Goal: Task Accomplishment & Management: Use online tool/utility

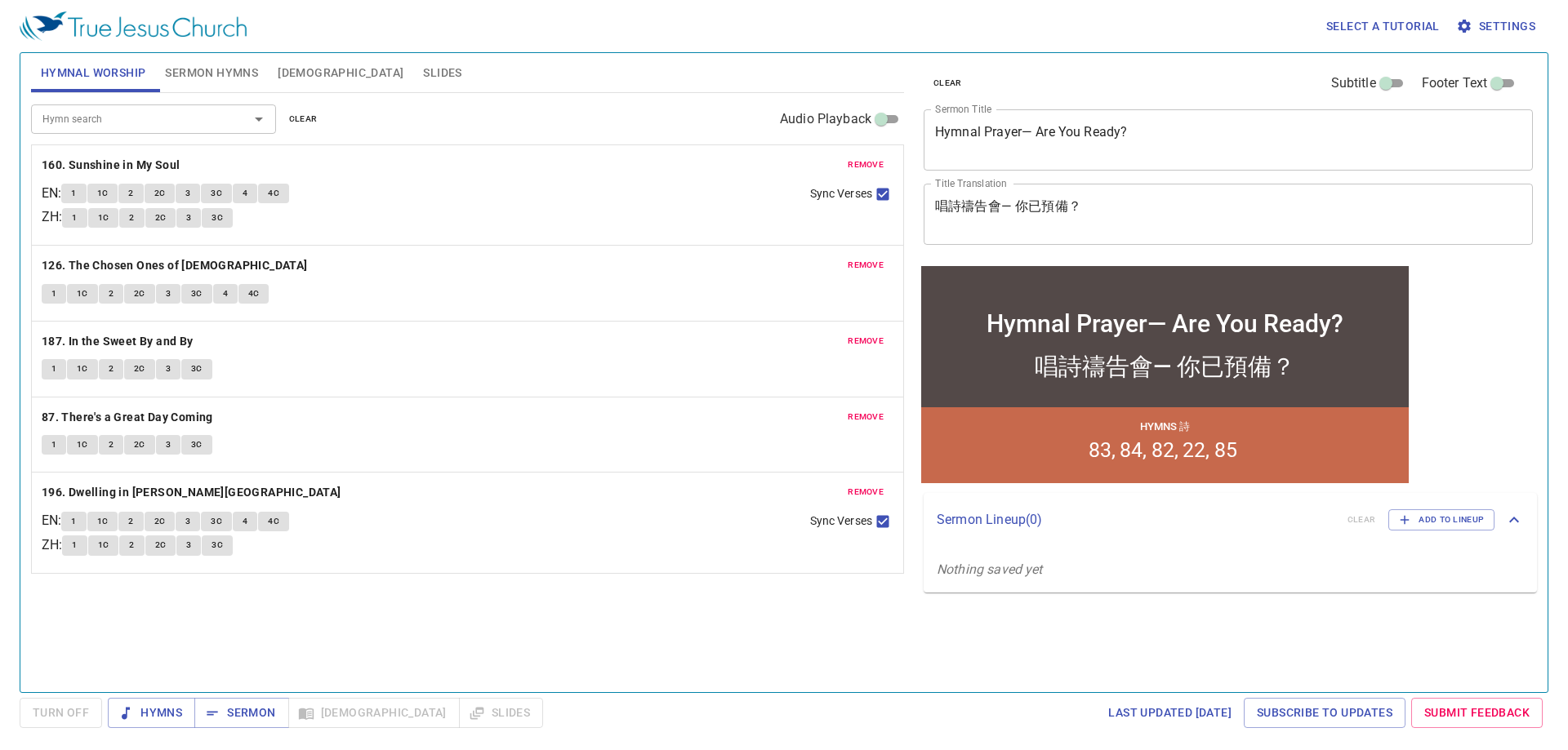
click at [300, 120] on span "clear" at bounding box center [302, 119] width 28 height 15
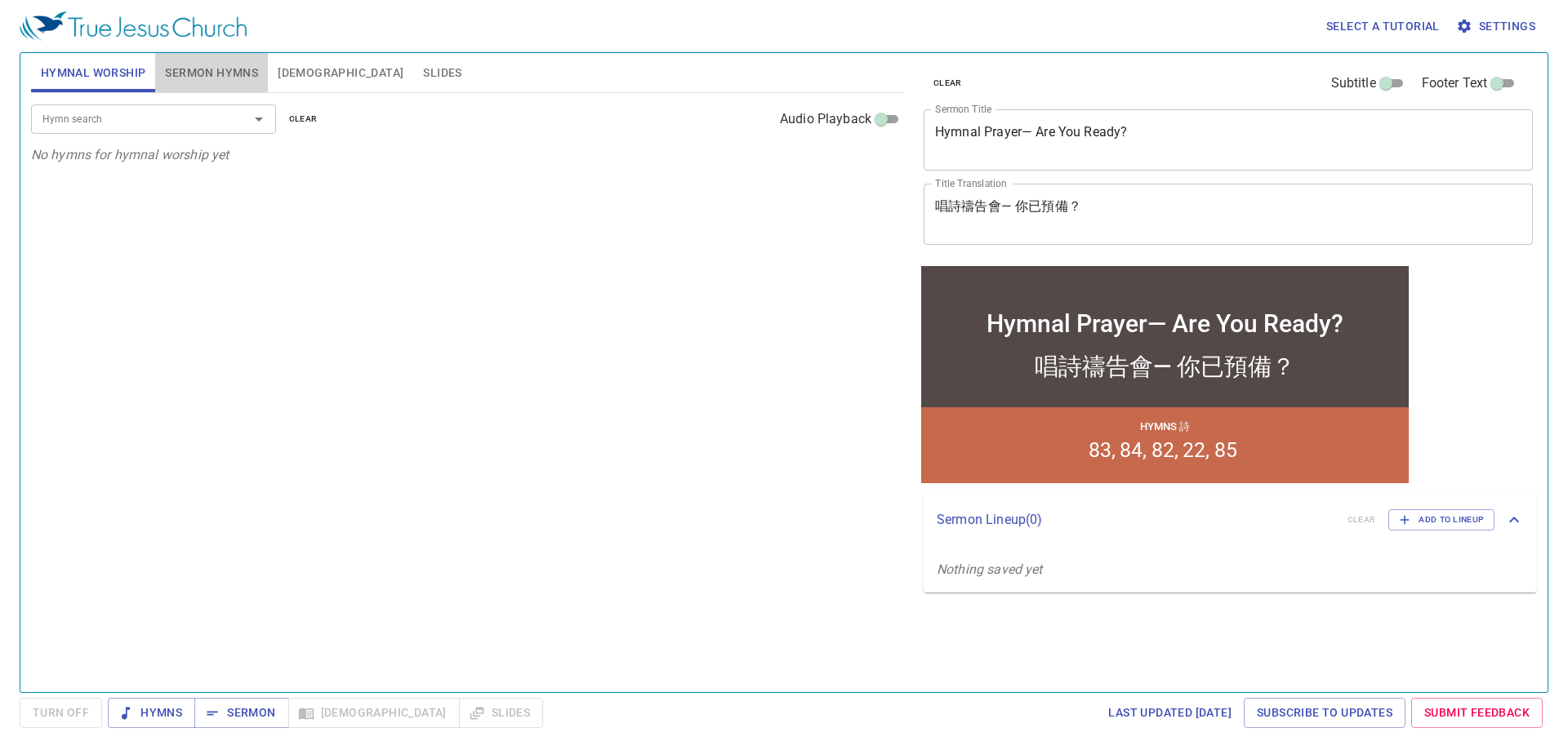
click at [210, 72] on span "Sermon Hymns" at bounding box center [211, 73] width 93 height 21
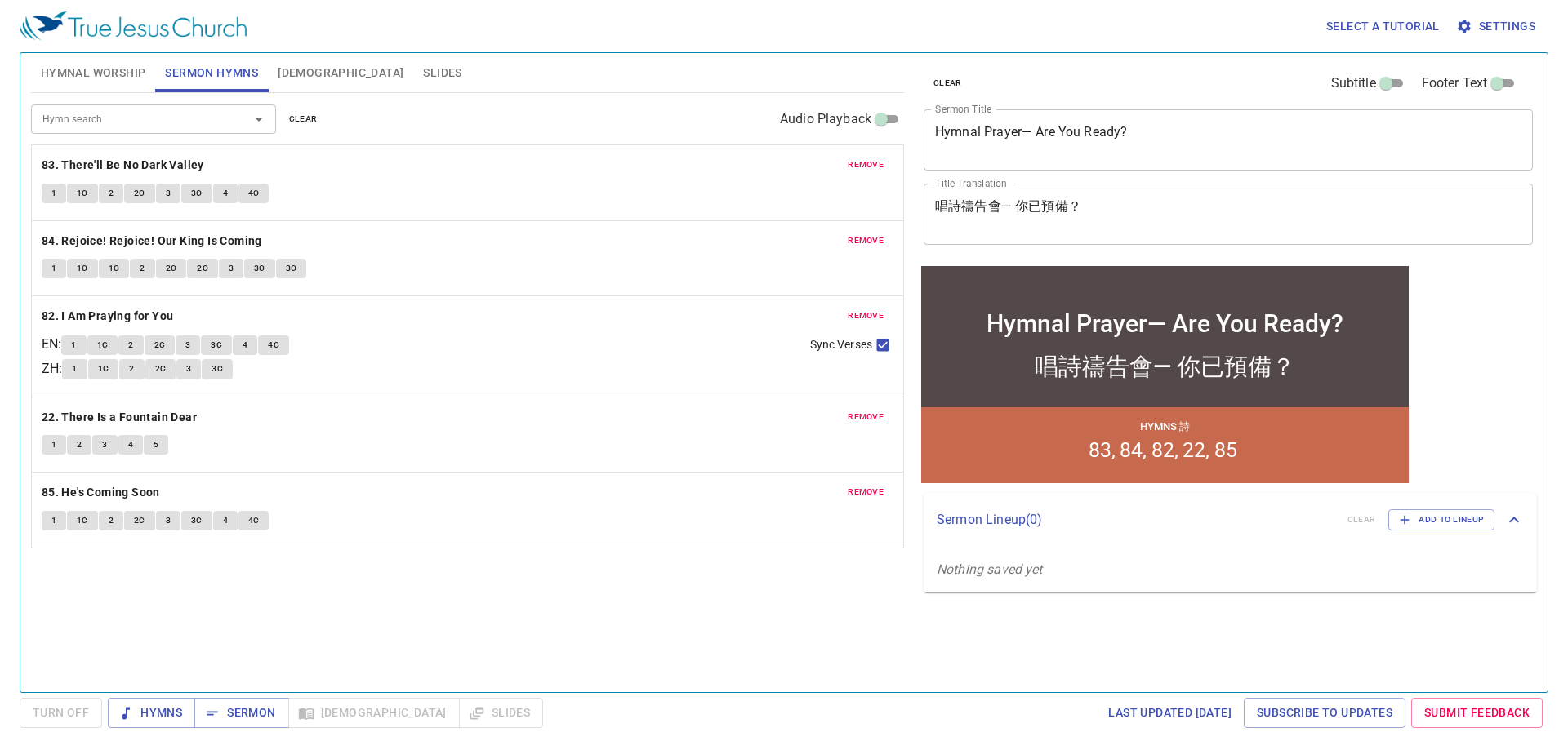
click at [302, 122] on span "clear" at bounding box center [302, 119] width 28 height 15
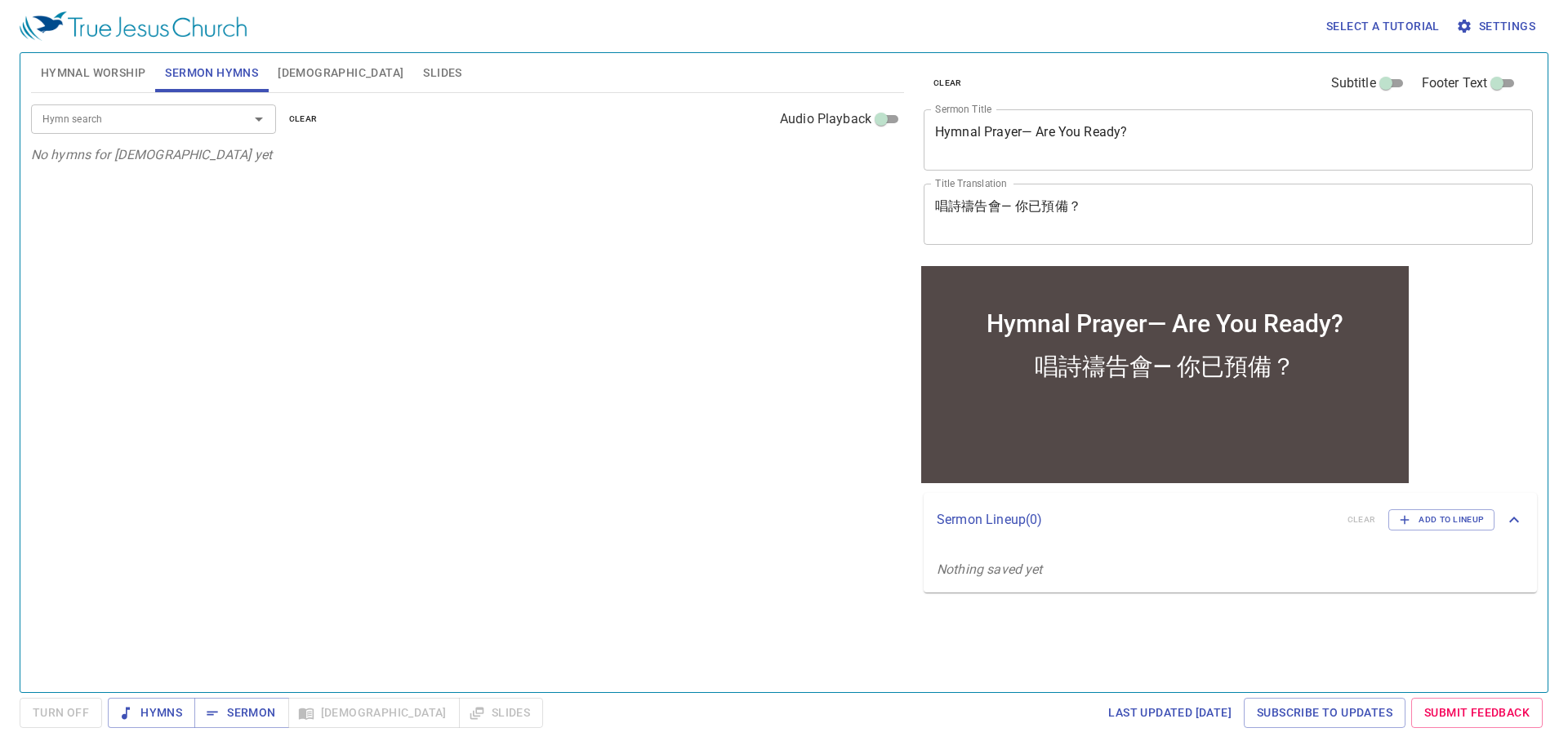
click at [291, 73] on span "[DEMOGRAPHIC_DATA]" at bounding box center [340, 73] width 126 height 21
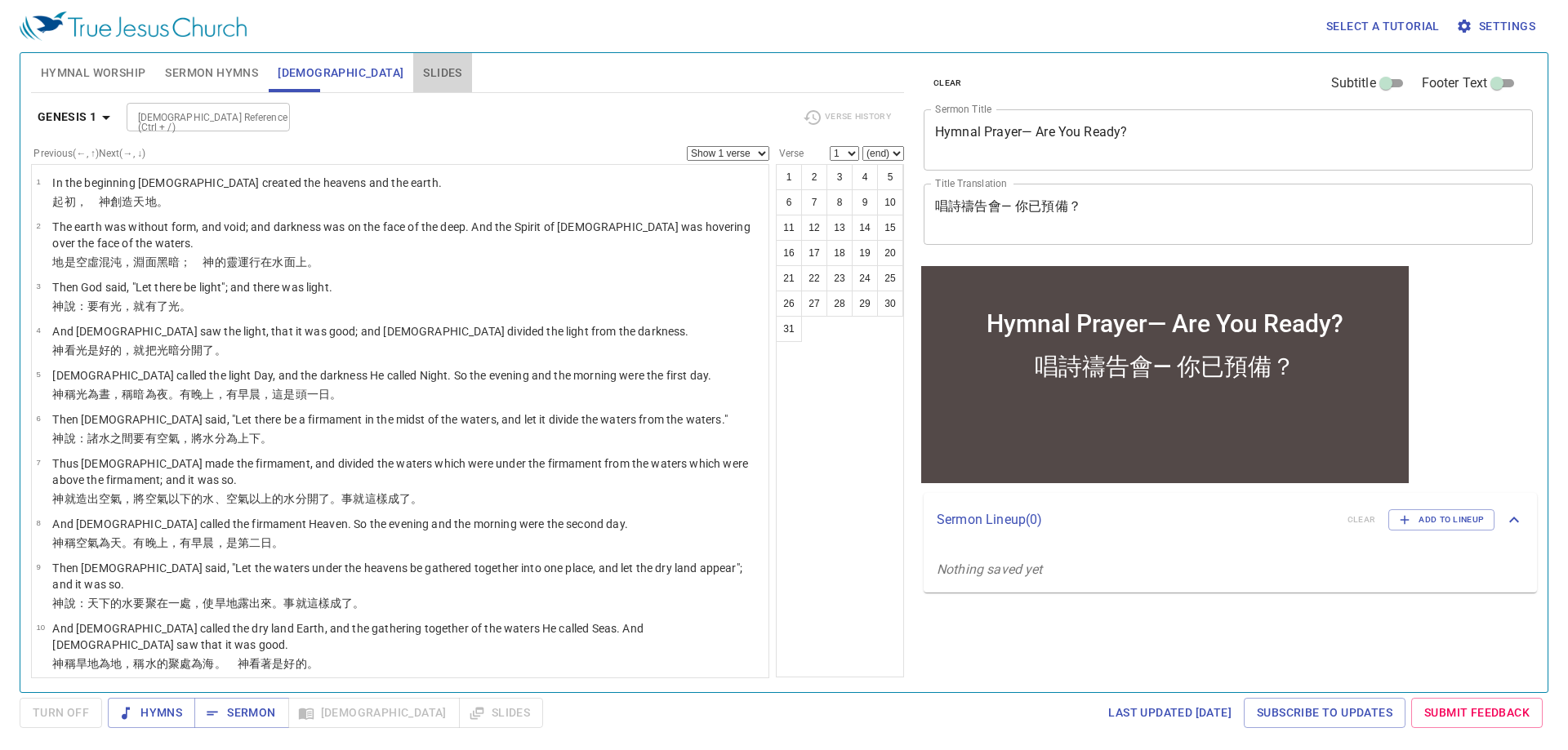
click at [423, 74] on span "Slides" at bounding box center [442, 73] width 38 height 21
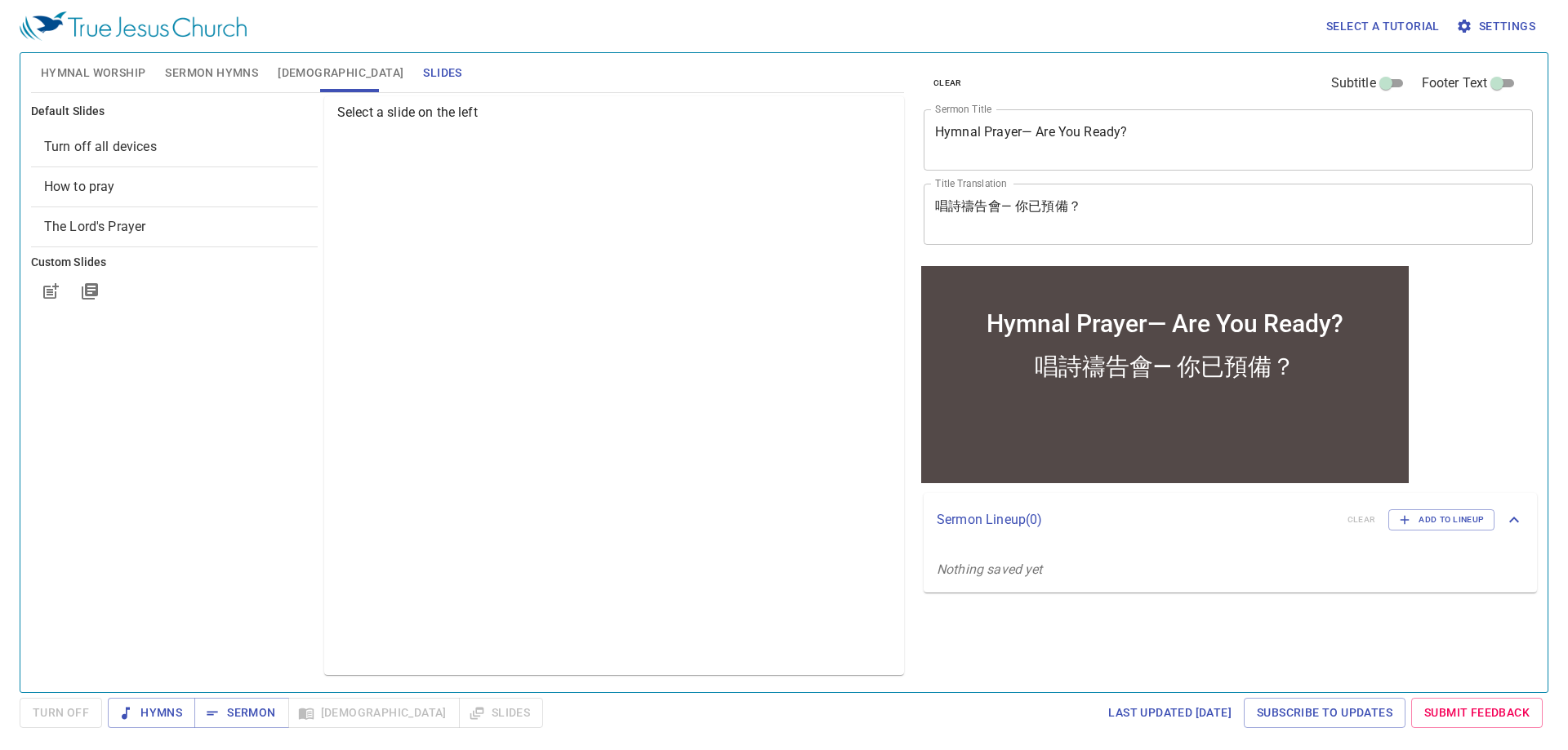
click at [138, 144] on span "Turn off all devices" at bounding box center [101, 147] width 113 height 15
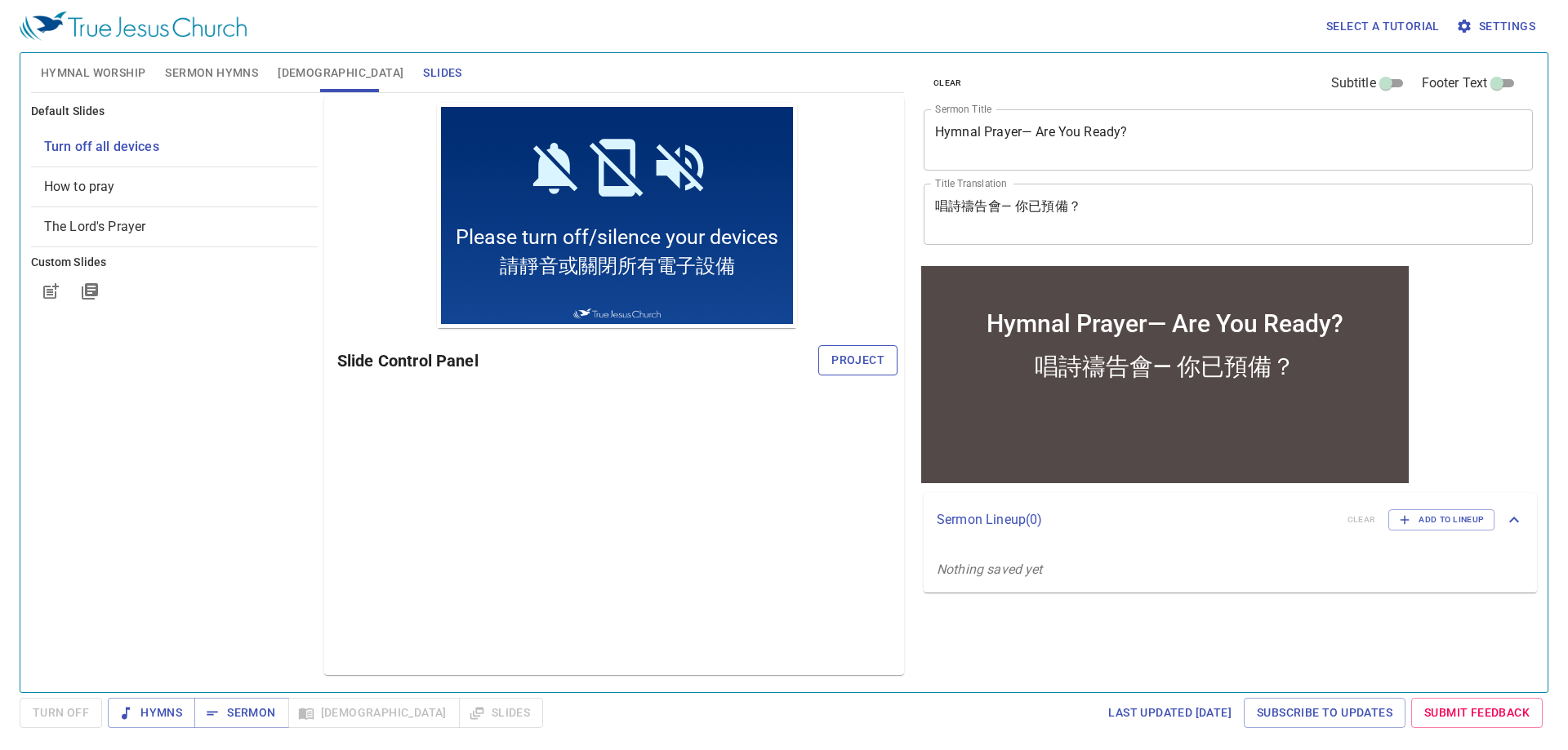
click at [869, 353] on span "Project" at bounding box center [858, 360] width 53 height 21
click at [81, 78] on span "Hymnal Worship" at bounding box center [93, 73] width 105 height 21
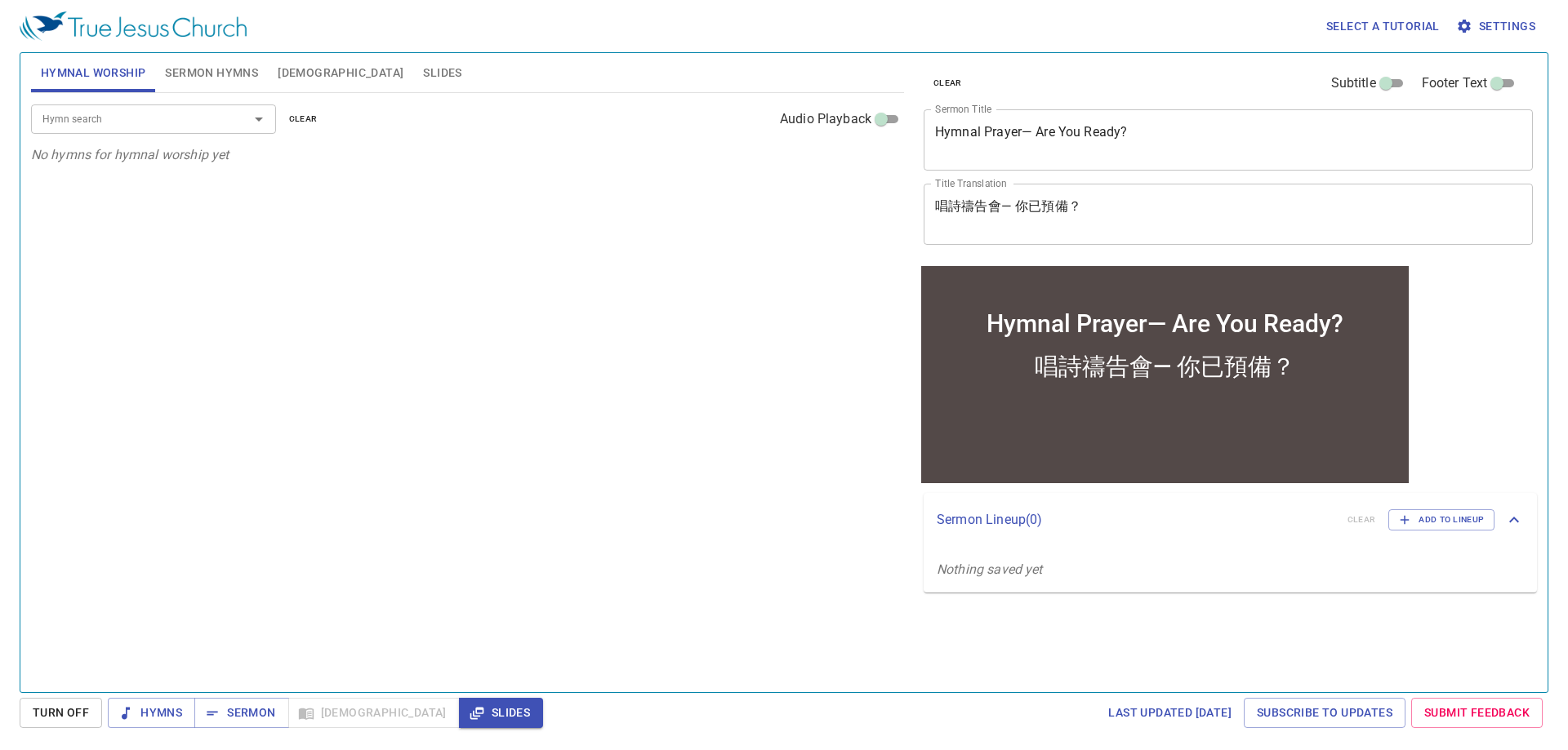
click at [1116, 196] on div "唱詩禱告會— 你已預備？ x Title Translation" at bounding box center [1228, 214] width 609 height 62
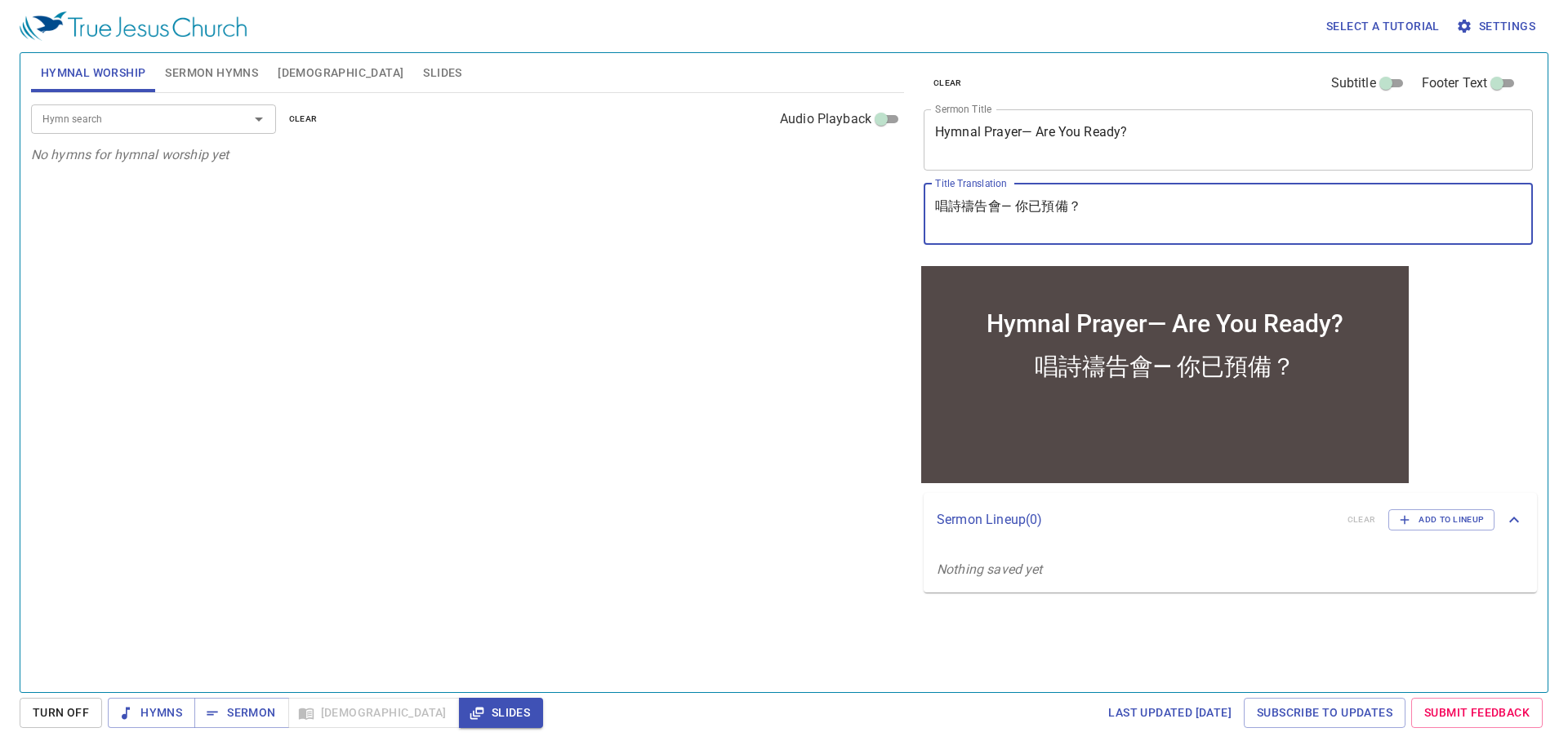
paste textarea "452,147,168,73,156"
click at [132, 105] on div "Hymn search" at bounding box center [153, 118] width 245 height 28
type textarea "452,147,168,73,156唱詩禱告會— 你已預備？"
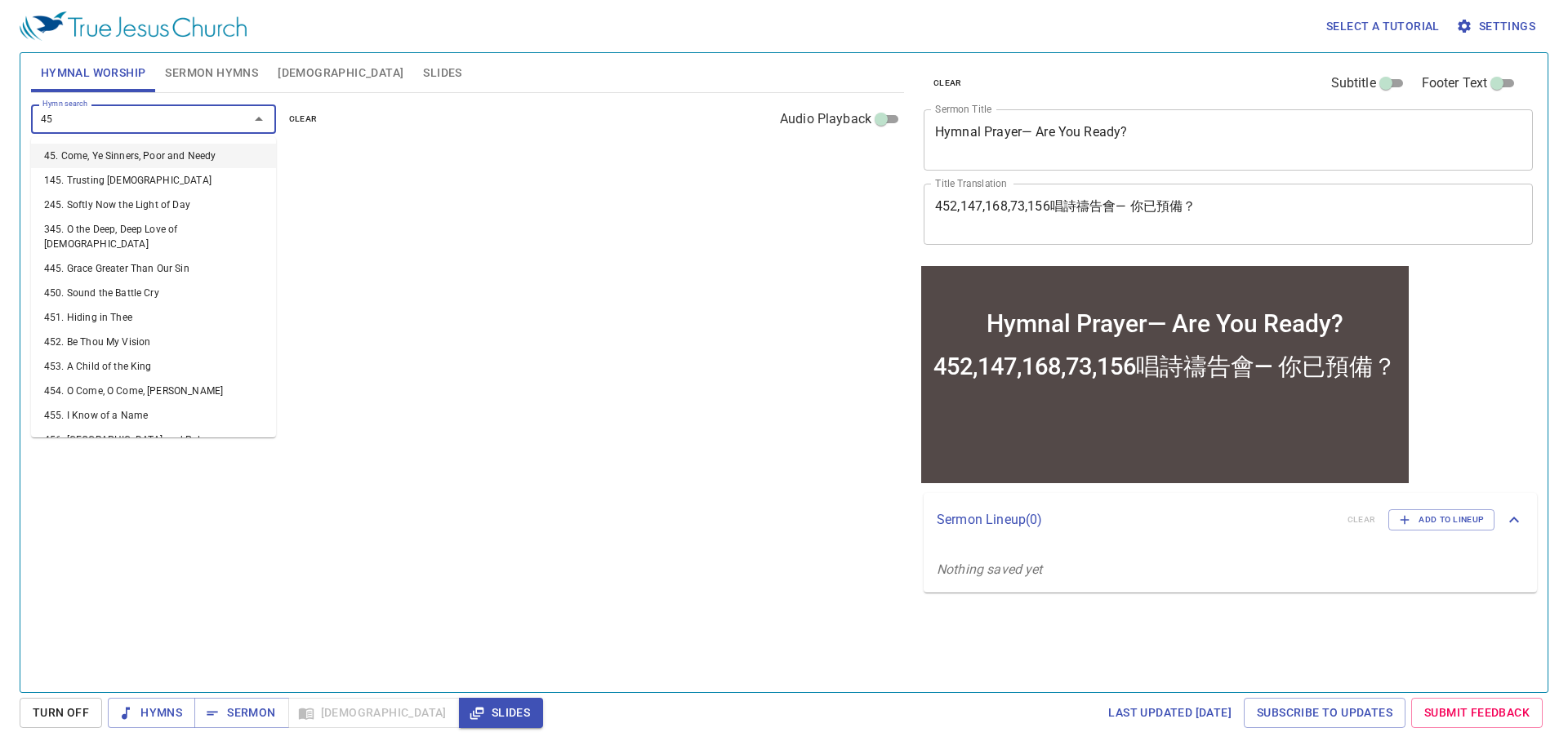
type input "452"
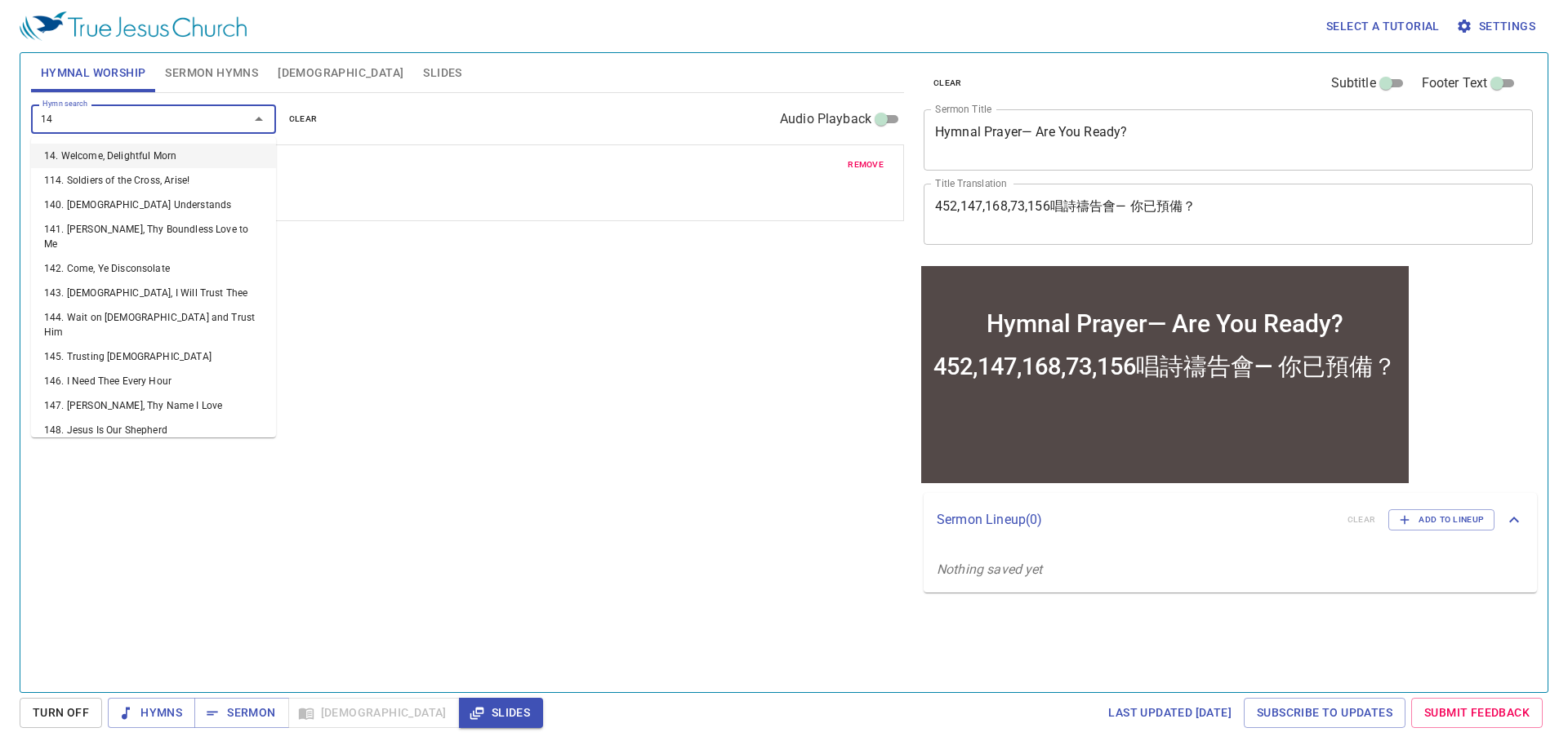
type input "147"
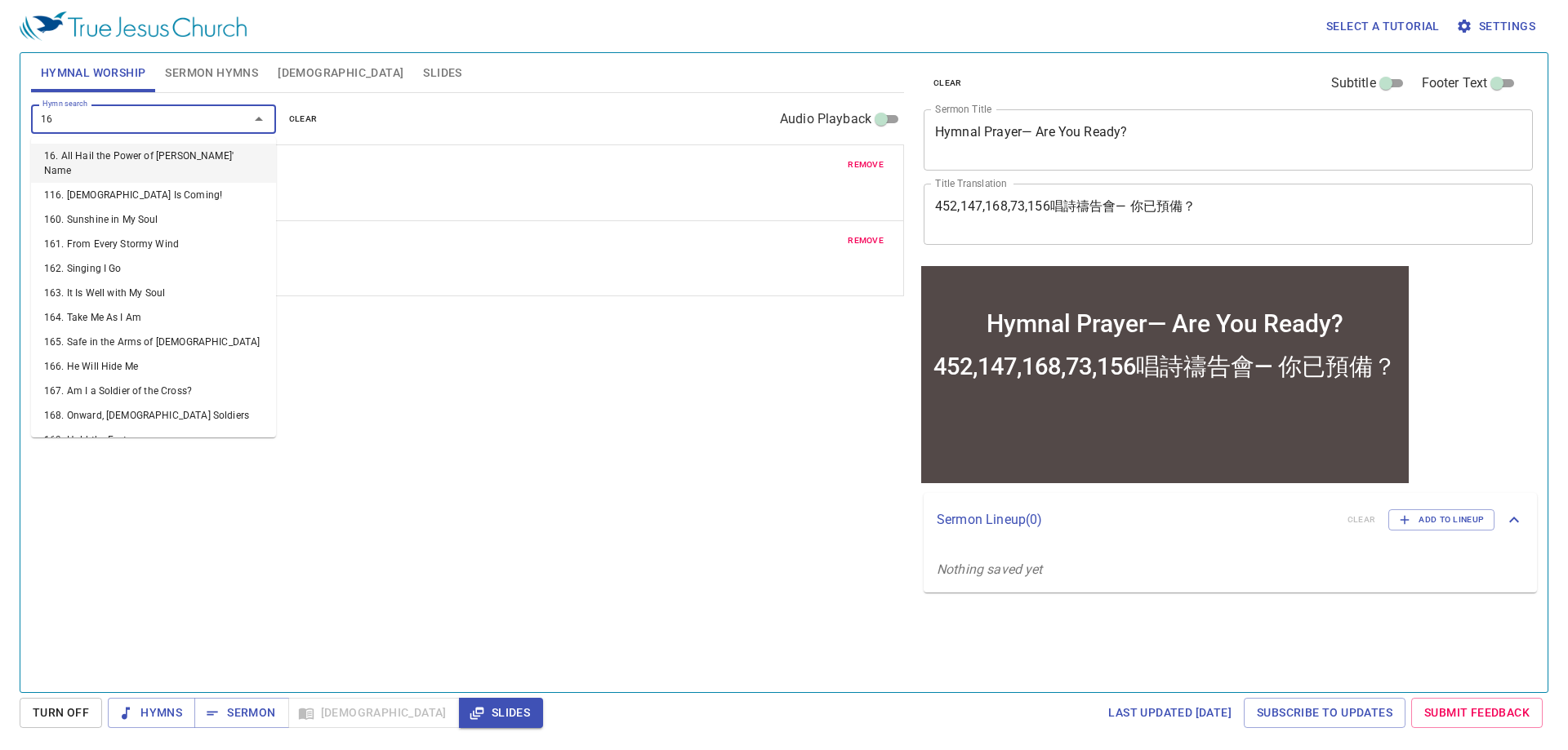
type input "168"
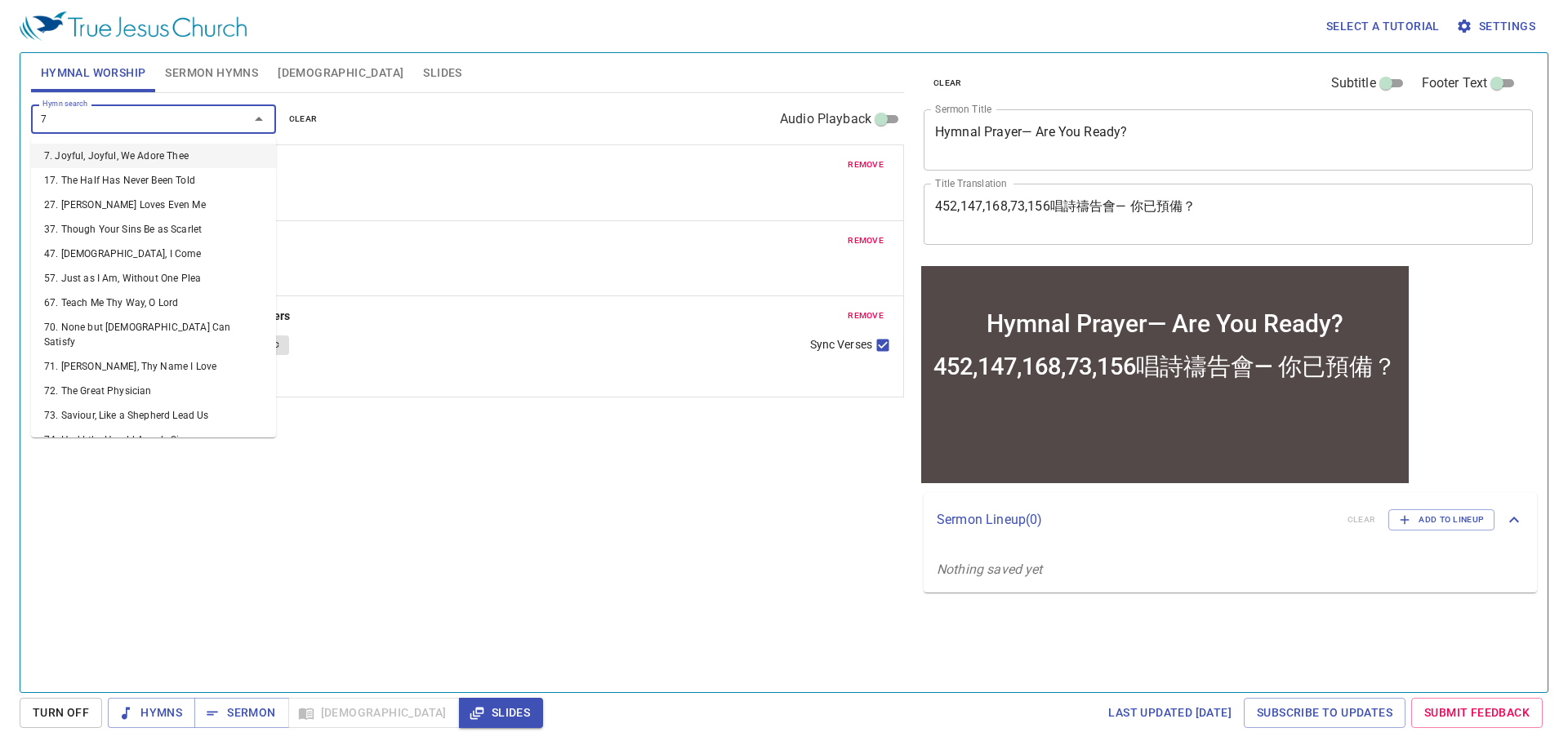
type input "73"
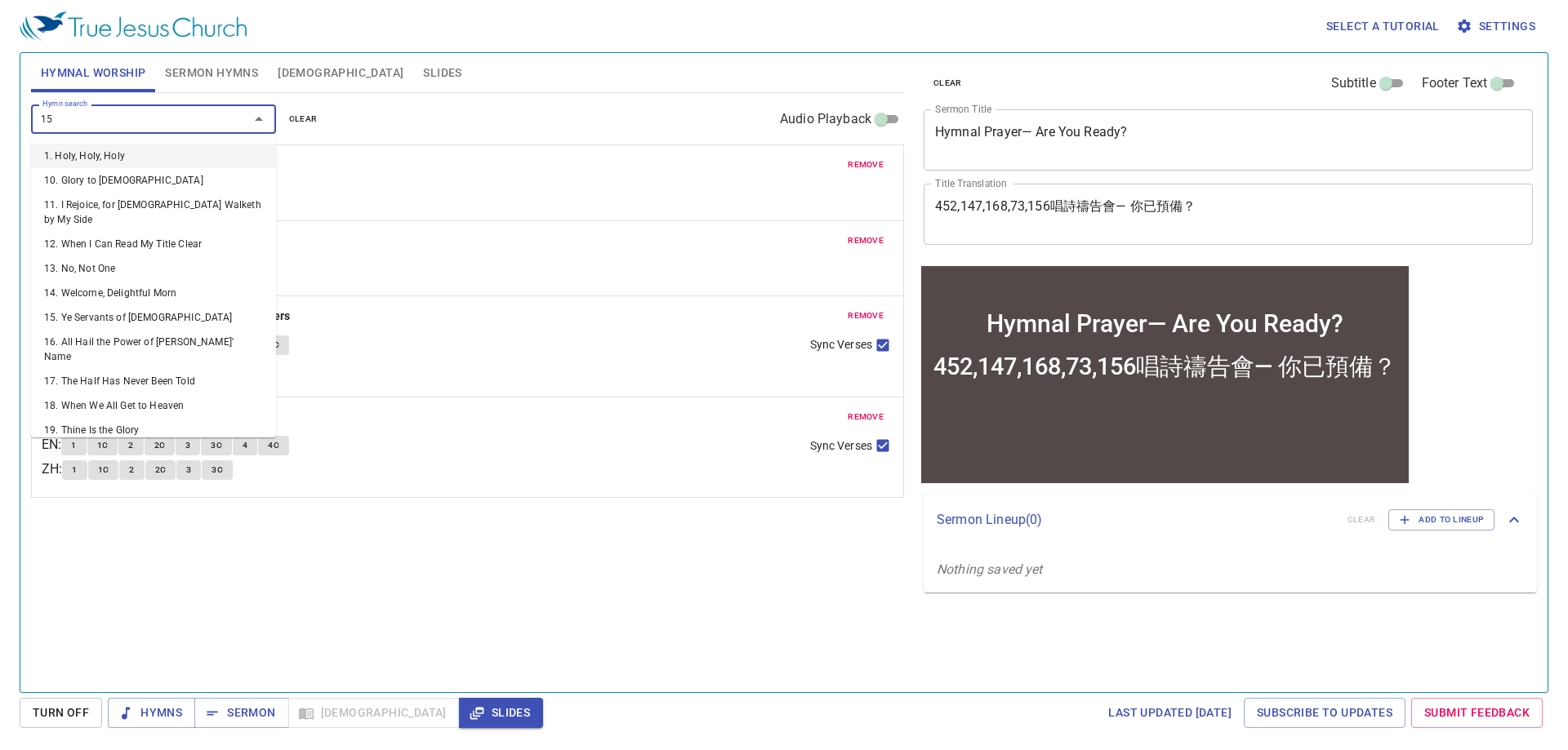
type input "156"
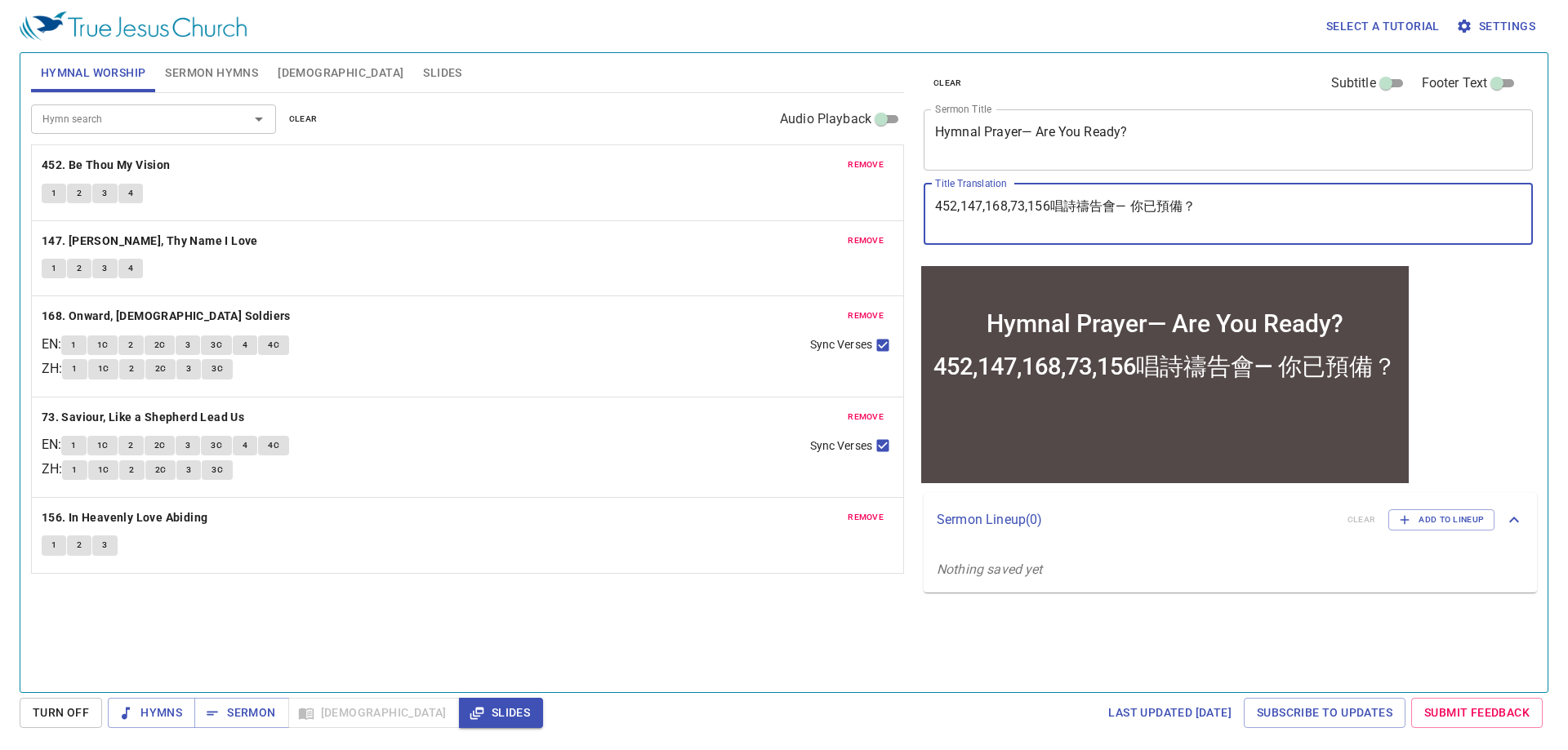
drag, startPoint x: 1963, startPoint y: 480, endPoint x: 917, endPoint y: 270, distance: 1066.9
click at [943, 199] on textarea "6唱詩禱告會— 你已預備？" at bounding box center [1229, 214] width 586 height 31
type textarea "唱詩禱告會— 你已預備？"
click at [1125, 120] on div "Hymnal Prayer— Are You Ready? x Sermon Title" at bounding box center [1228, 140] width 609 height 62
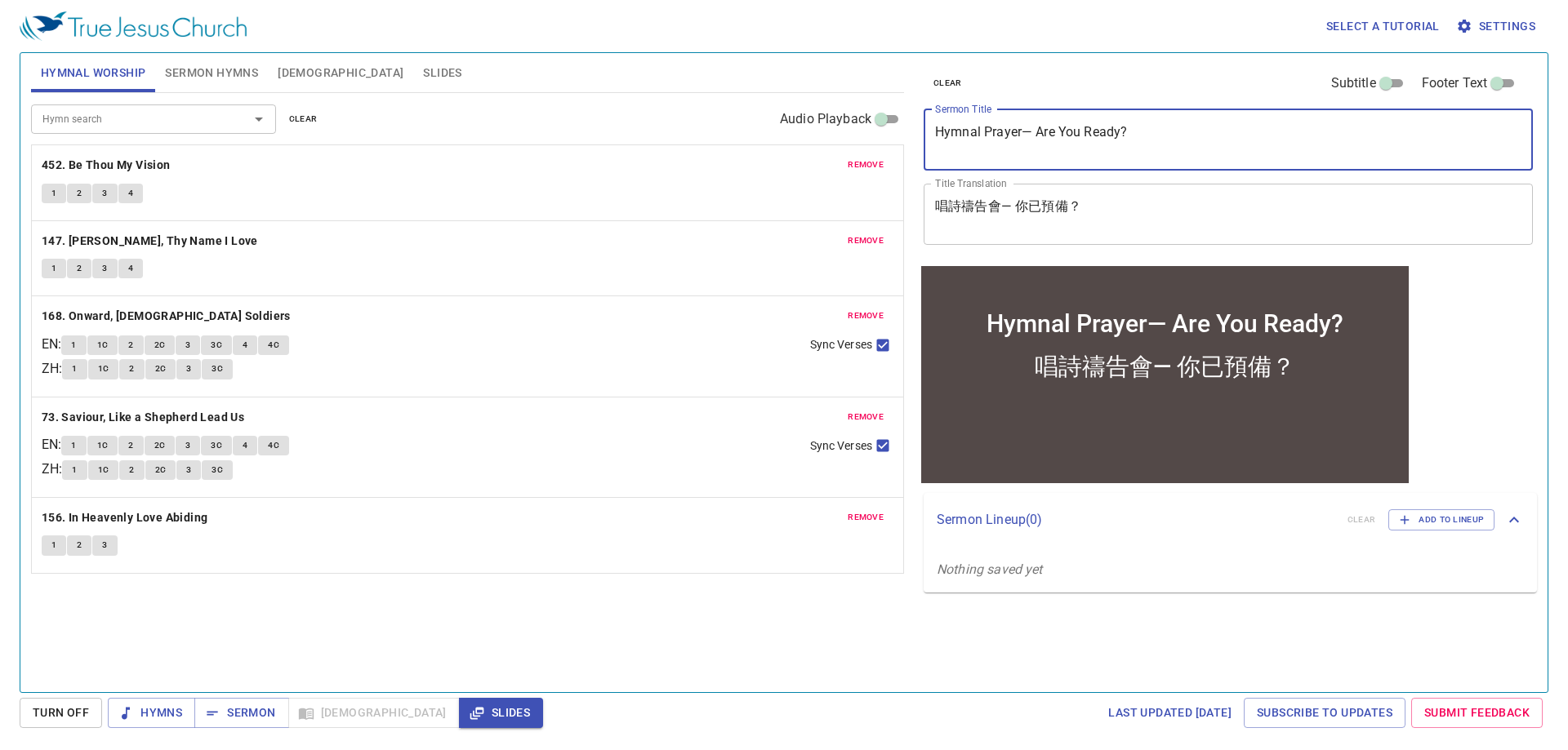
click at [1124, 120] on div "Hymnal Prayer— Are You Ready? x Sermon Title" at bounding box center [1228, 140] width 609 height 62
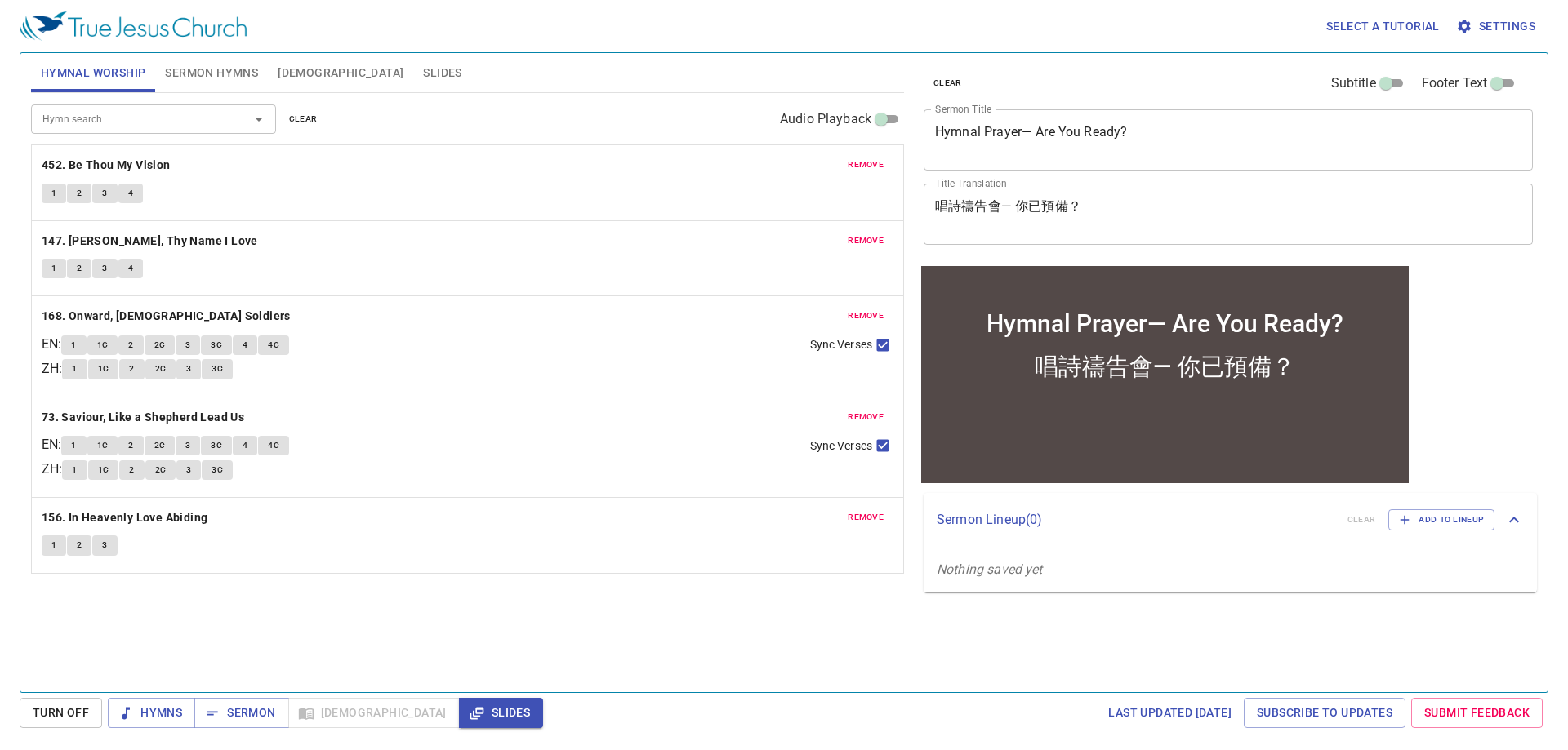
click at [1123, 120] on div "Hymnal Prayer— Are You Ready? x Sermon Title" at bounding box center [1228, 140] width 609 height 62
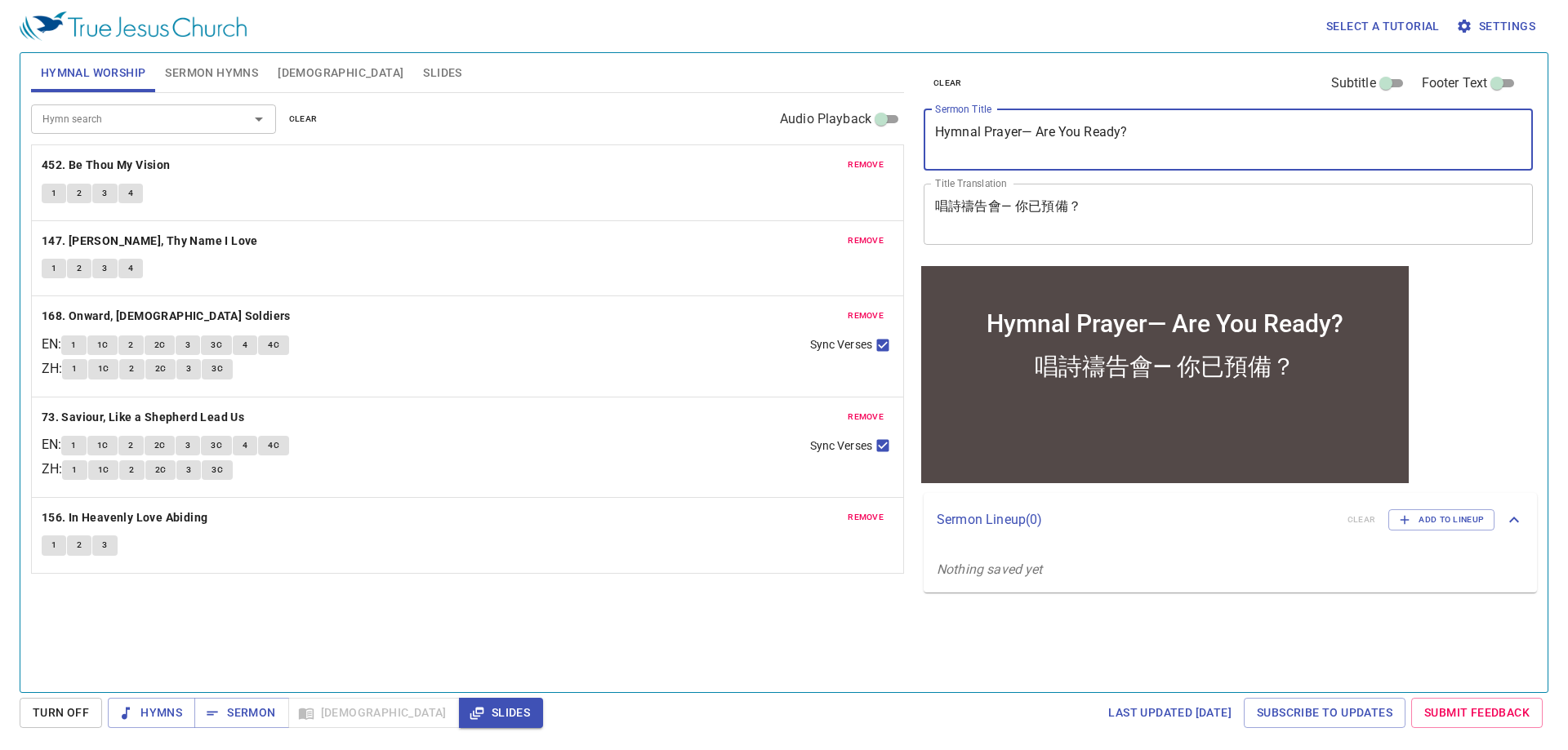
drag, startPoint x: 1129, startPoint y: 130, endPoint x: 899, endPoint y: 214, distance: 244.9
click at [901, 213] on div "Hymnal Worship Sermon Hymns Bible Slides Hymn search Hymn search clear Audio Pl…" at bounding box center [784, 366] width 1519 height 639
paste textarea ""God Never Changes 永不變的神 524, 133""
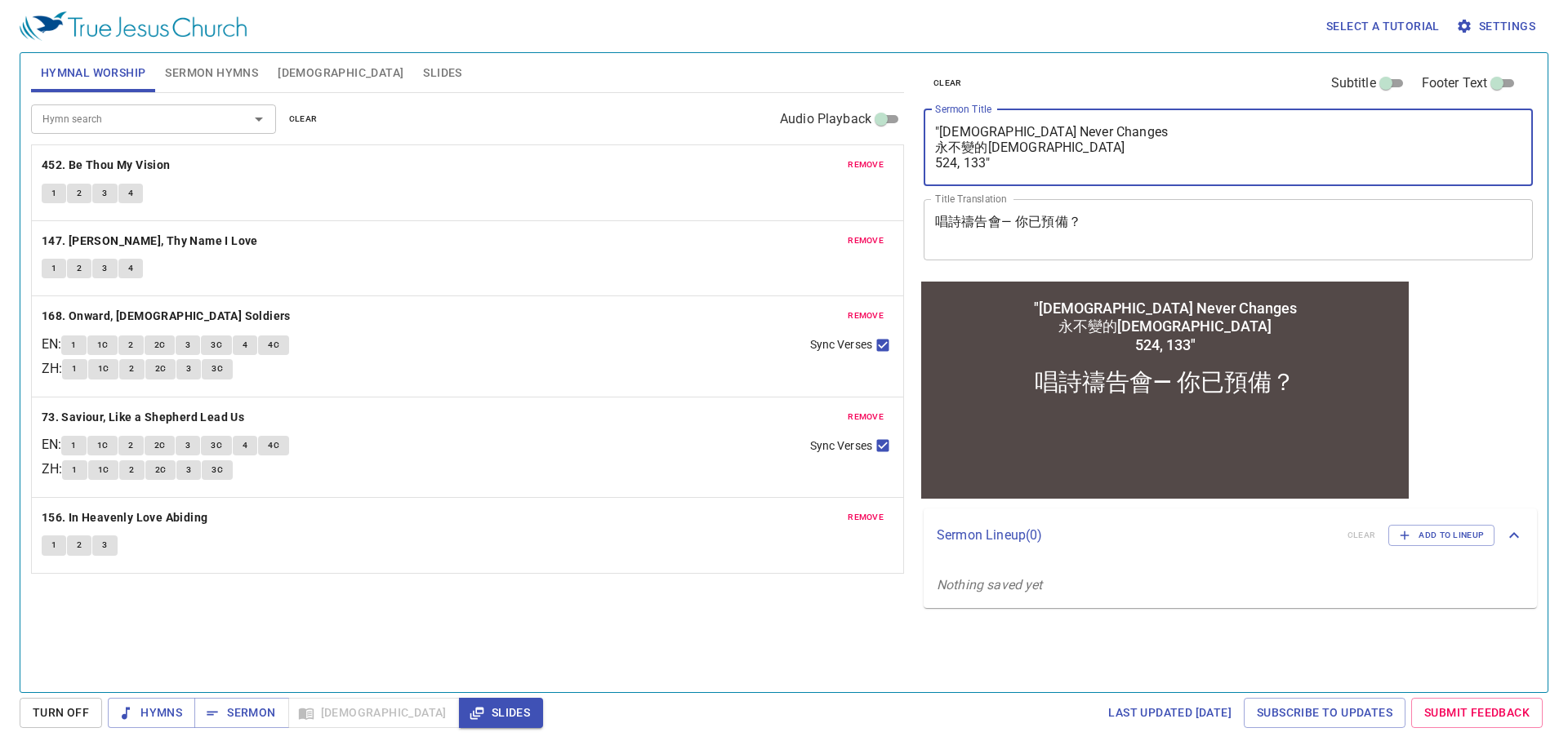
drag, startPoint x: 937, startPoint y: 146, endPoint x: 1001, endPoint y: 143, distance: 64.1
click at [1001, 143] on textarea ""God Never Changes 永不變的神 524, 133"" at bounding box center [1229, 147] width 586 height 46
type textarea ""God Never Changes 524, 133""
click at [943, 222] on textarea "唱詩禱告會— 你已預備？" at bounding box center [1229, 229] width 586 height 31
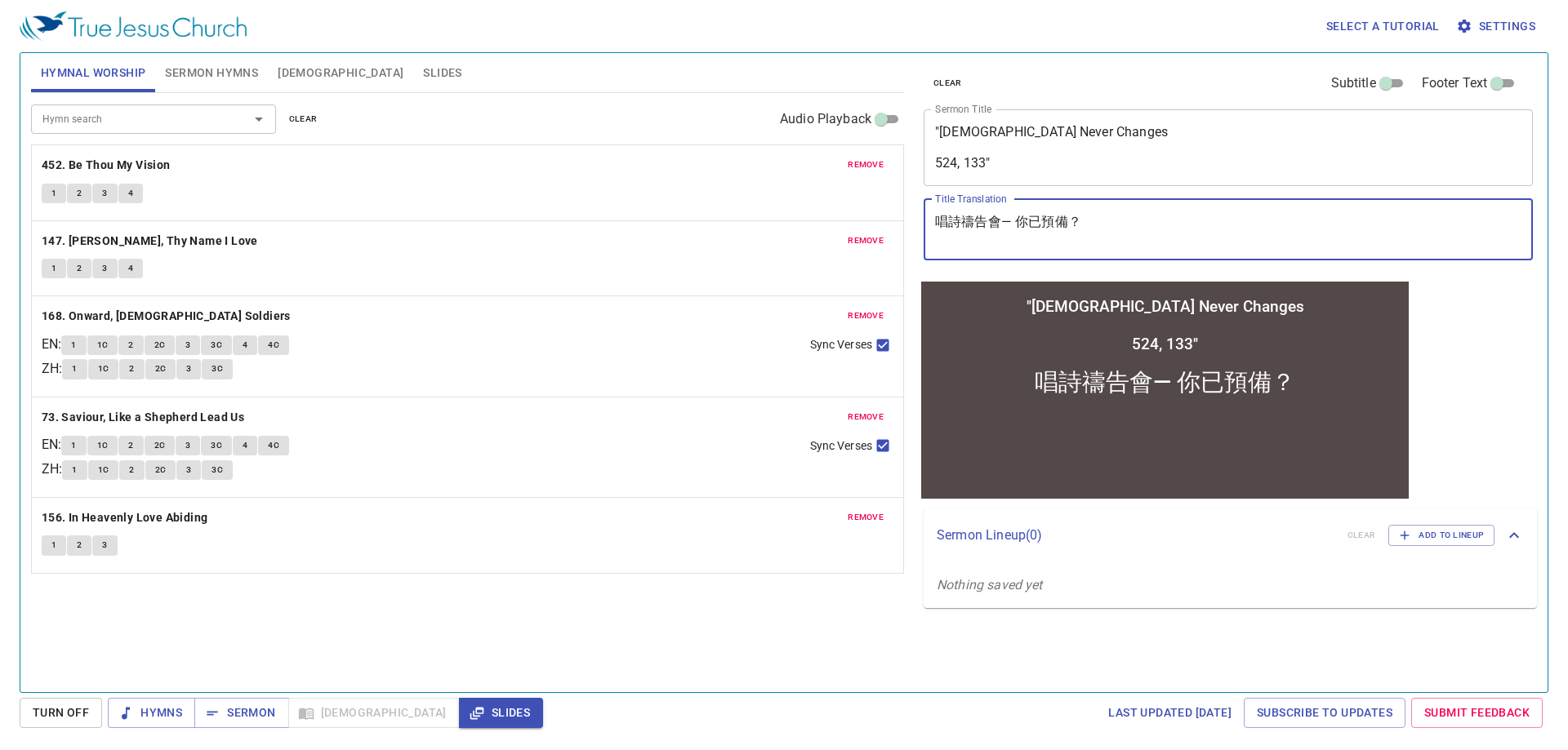
click at [943, 222] on textarea "唱詩禱告會— 你已預備？" at bounding box center [1229, 229] width 586 height 31
paste textarea "永不變的[DEMOGRAPHIC_DATA]"
type textarea "永不變的[DEMOGRAPHIC_DATA]"
click at [200, 84] on button "Sermon Hymns" at bounding box center [212, 73] width 113 height 39
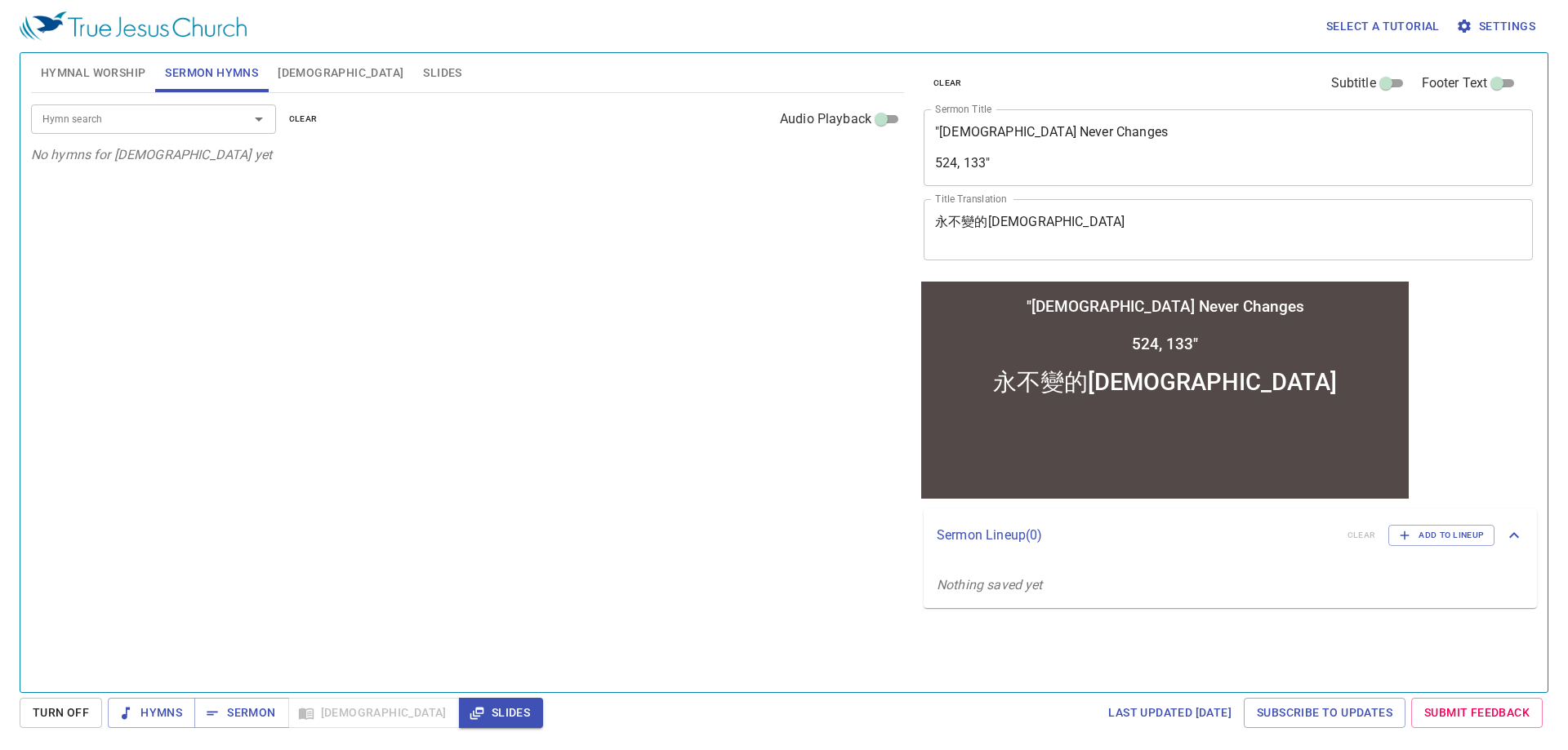
click at [166, 133] on div "Hymn search" at bounding box center [153, 118] width 245 height 28
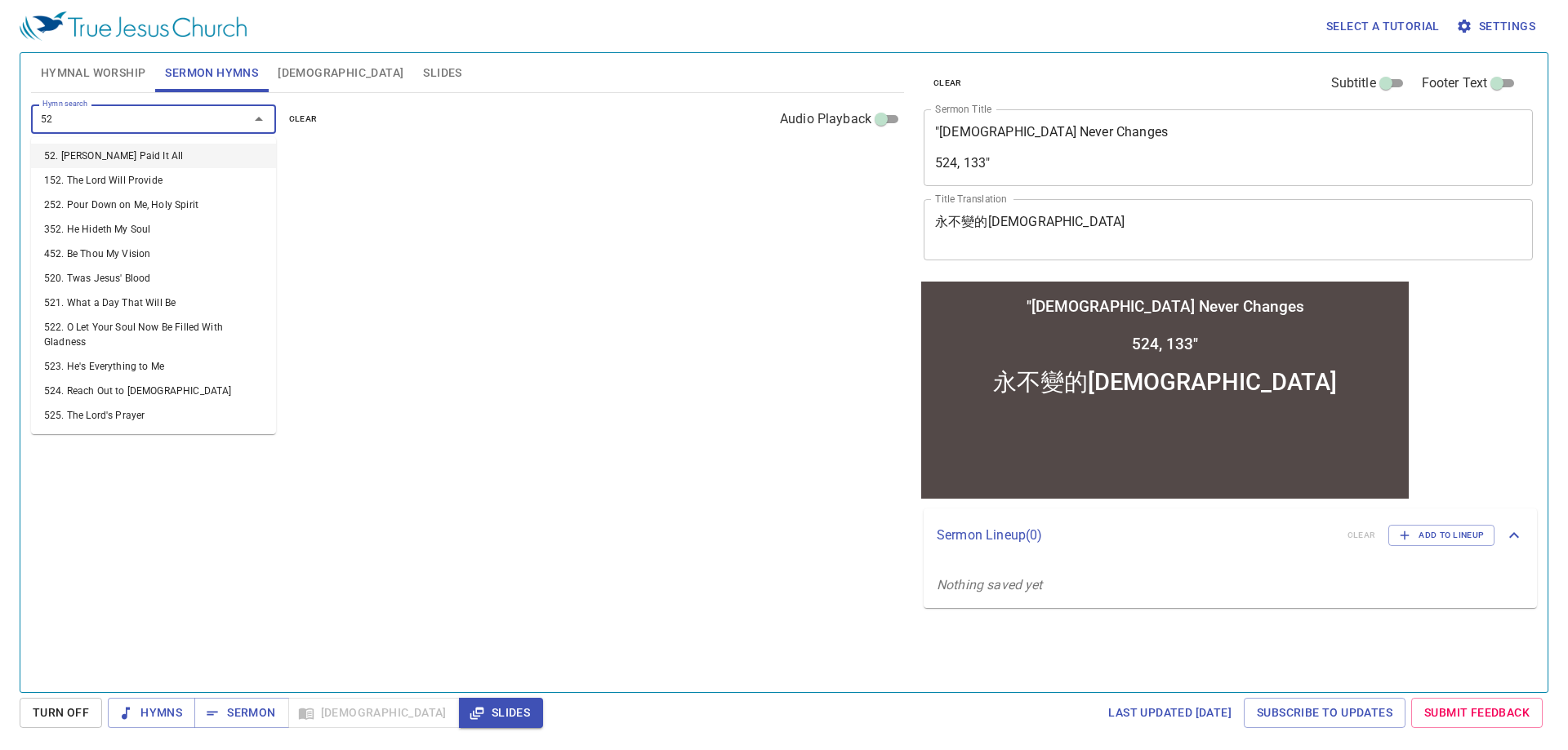
type input "524"
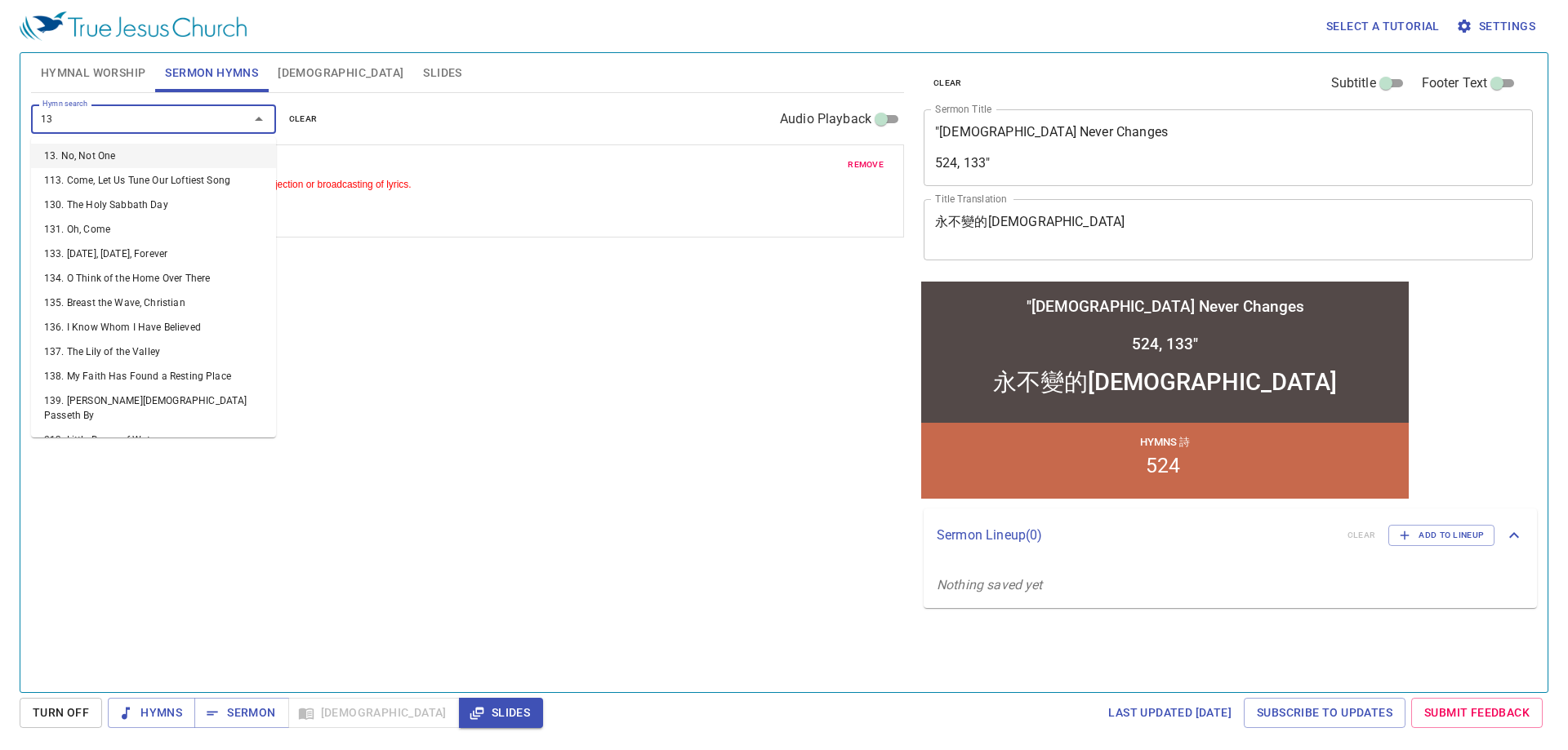
type input "133"
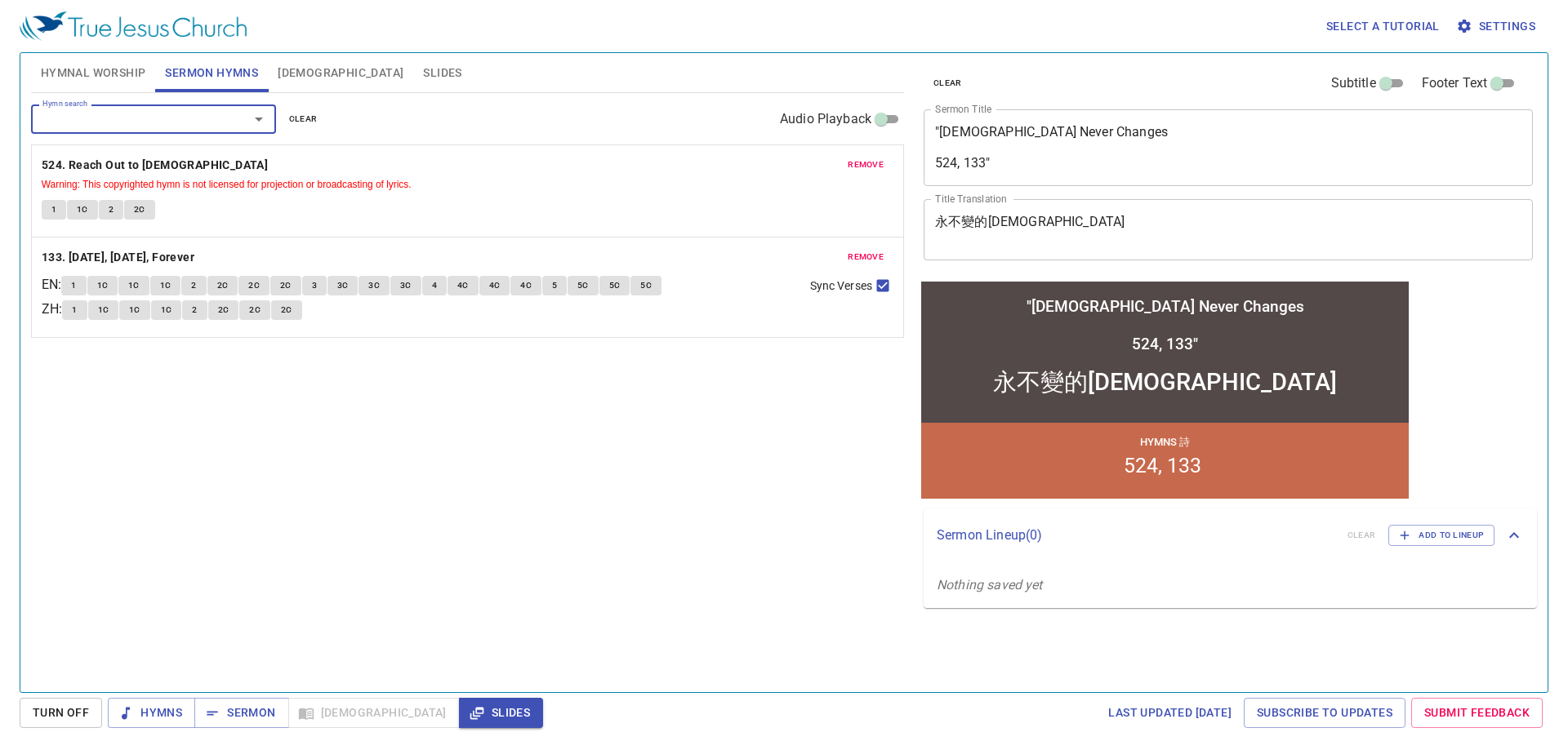
drag, startPoint x: 166, startPoint y: 130, endPoint x: 713, endPoint y: 120, distance: 547.1
click at [620, 126] on div "Hymn search Hymn search clear Audio Playback" at bounding box center [467, 119] width 873 height 52
click at [1051, 158] on textarea ""God Never Changes 524, 133"" at bounding box center [1229, 147] width 586 height 46
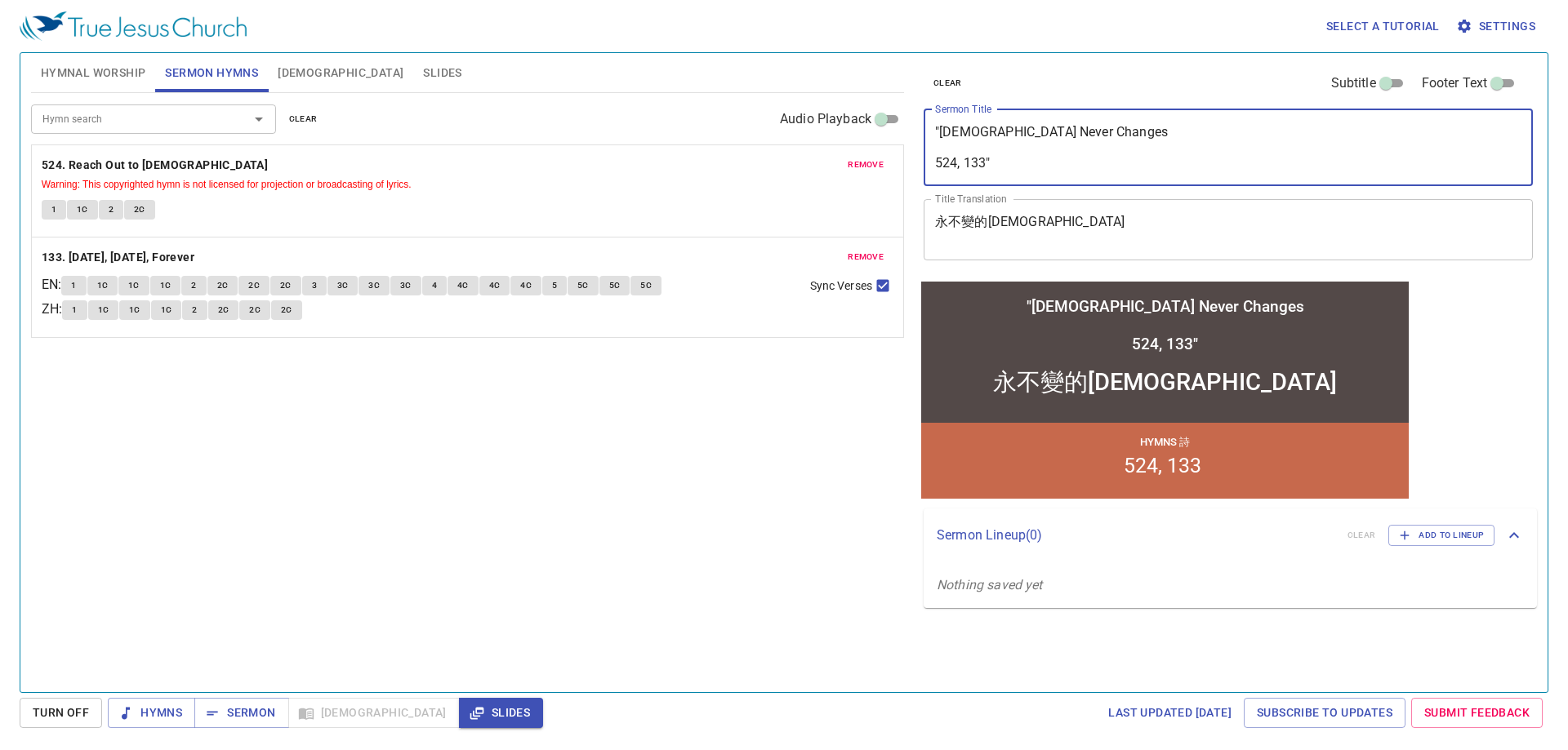
drag, startPoint x: 1048, startPoint y: 160, endPoint x: 922, endPoint y: 190, distance: 129.5
click at [922, 190] on div "clear Subtitle Footer Text Sermon Title "God Never Changes 524, 133" x Sermon T…" at bounding box center [1227, 165] width 620 height 225
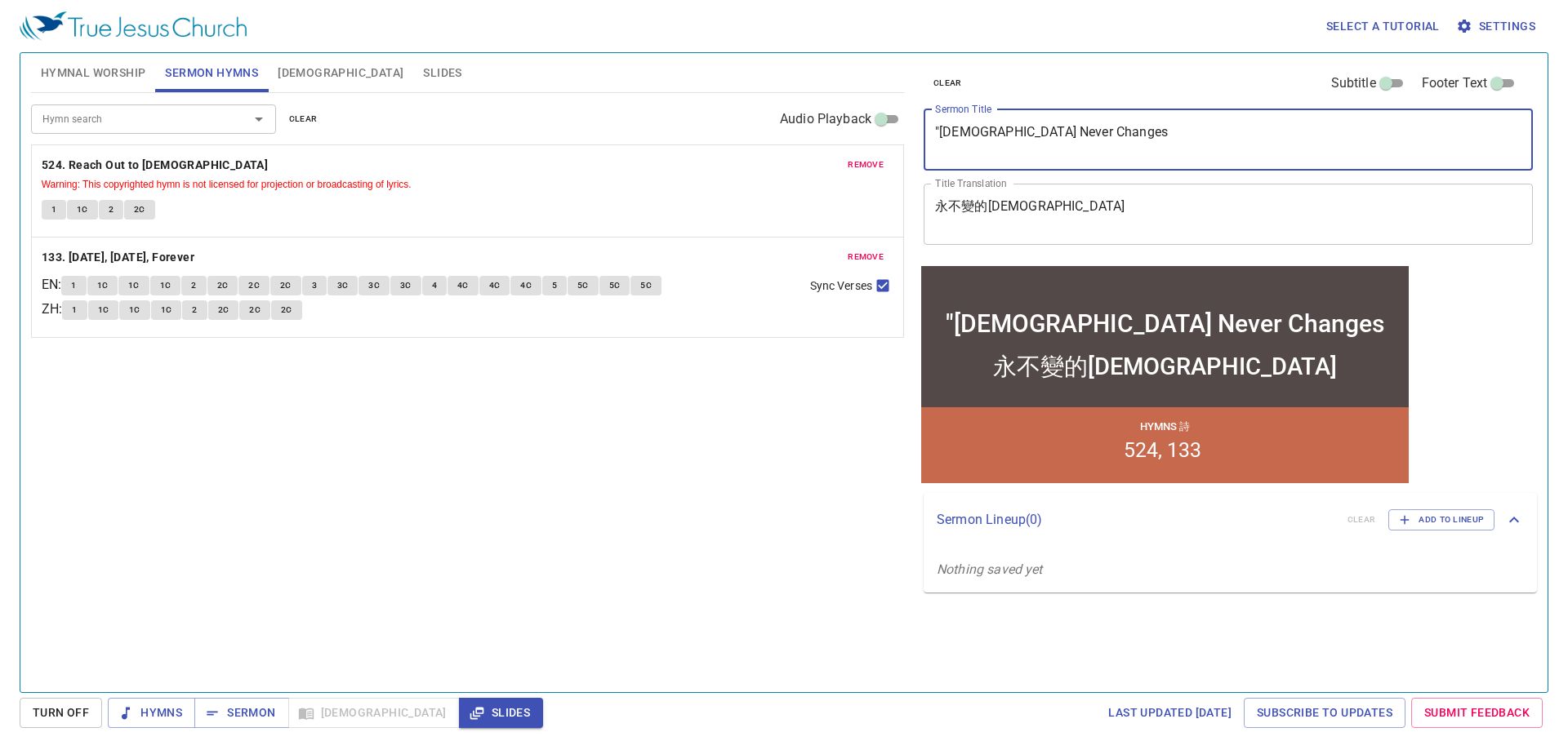
click at [939, 132] on textarea ""God Never Changes" at bounding box center [1229, 139] width 586 height 31
type textarea "[DEMOGRAPHIC_DATA] Never Changes"
click at [417, 101] on div "Hymn search Hymn search clear Audio Playback" at bounding box center [467, 119] width 873 height 52
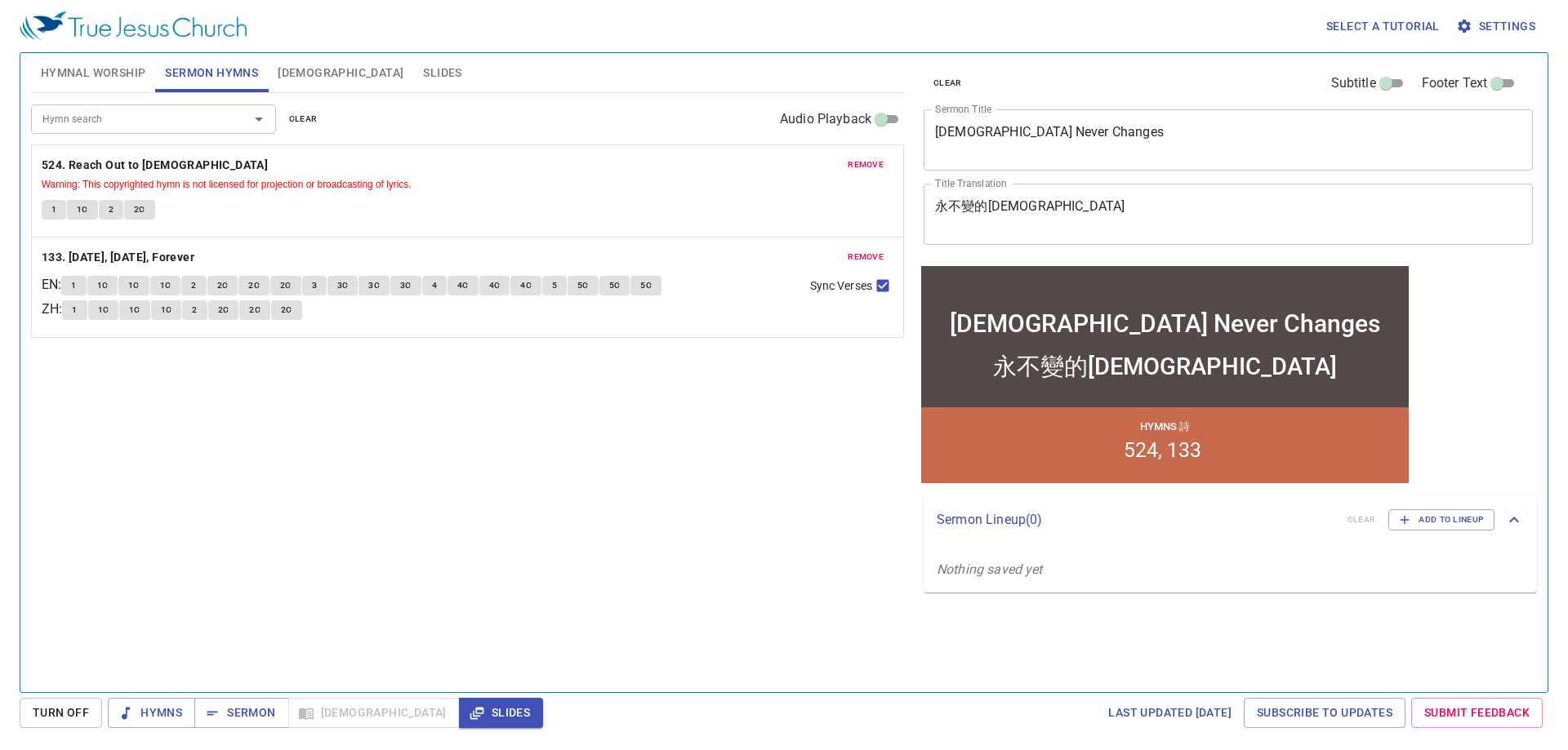
drag, startPoint x: 118, startPoint y: 71, endPoint x: 105, endPoint y: 477, distance: 406.2
click at [118, 73] on span "Hymnal Worship" at bounding box center [93, 73] width 105 height 21
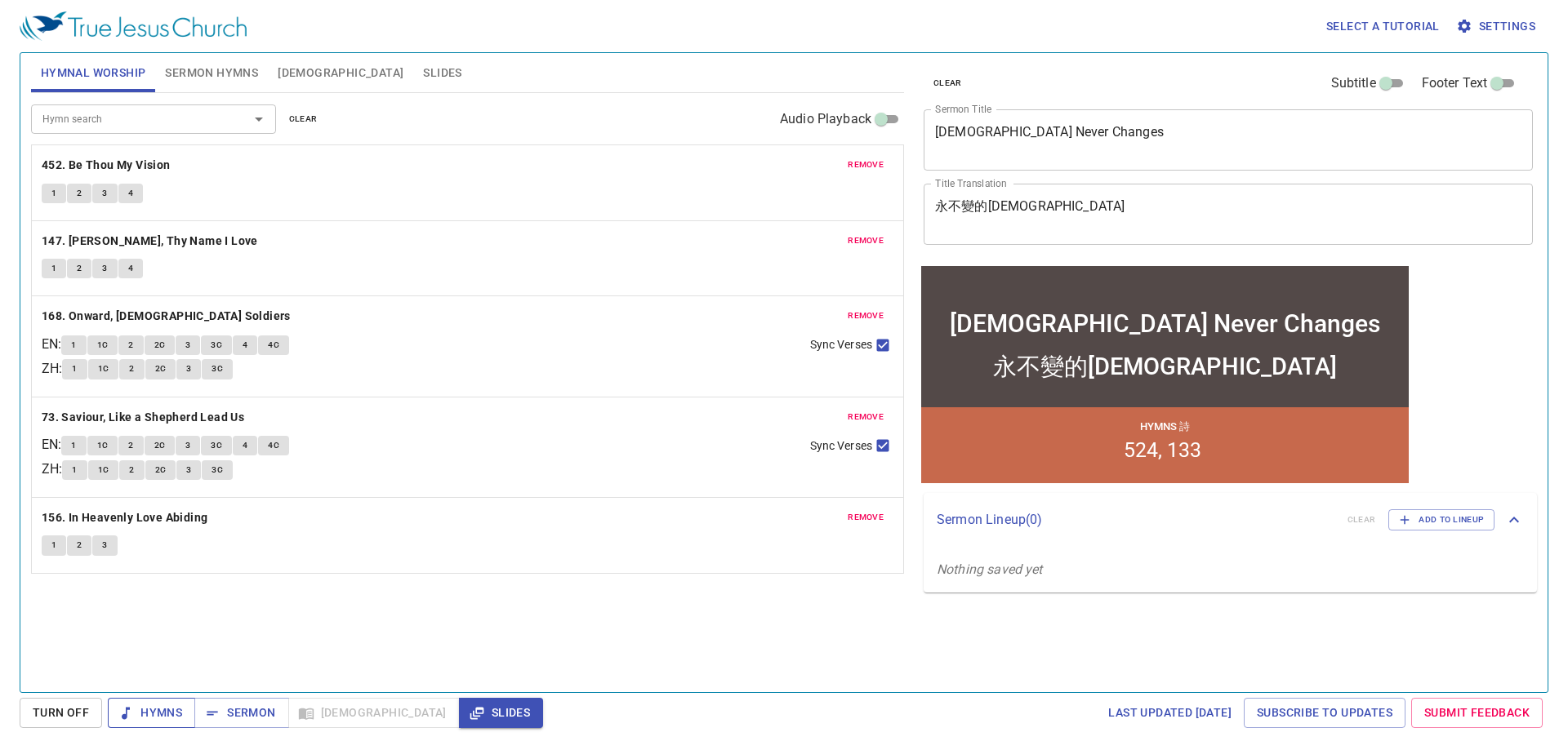
click at [183, 716] on button "Hymns" at bounding box center [151, 712] width 87 height 30
click at [114, 168] on b "452. Be Thou My Vision" at bounding box center [106, 166] width 129 height 21
click at [44, 203] on div "1 2 3 4" at bounding box center [467, 196] width 852 height 24
click at [49, 206] on div "1 2 3 4" at bounding box center [467, 196] width 852 height 24
click at [49, 202] on button "1" at bounding box center [54, 193] width 25 height 20
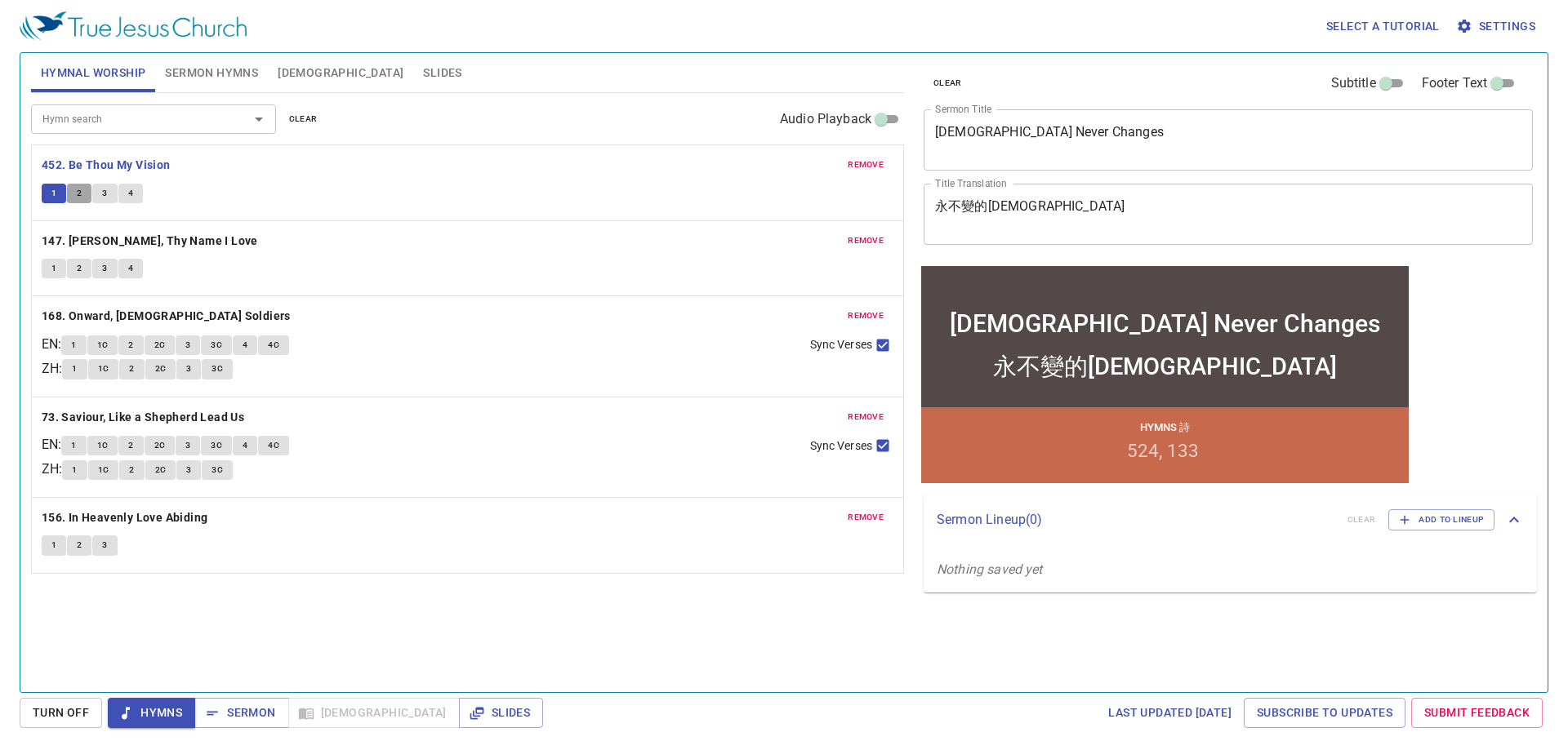
click at [72, 190] on button "2" at bounding box center [79, 193] width 25 height 20
click at [105, 198] on span "3" at bounding box center [104, 193] width 5 height 15
click at [129, 201] on button "4" at bounding box center [131, 193] width 25 height 20
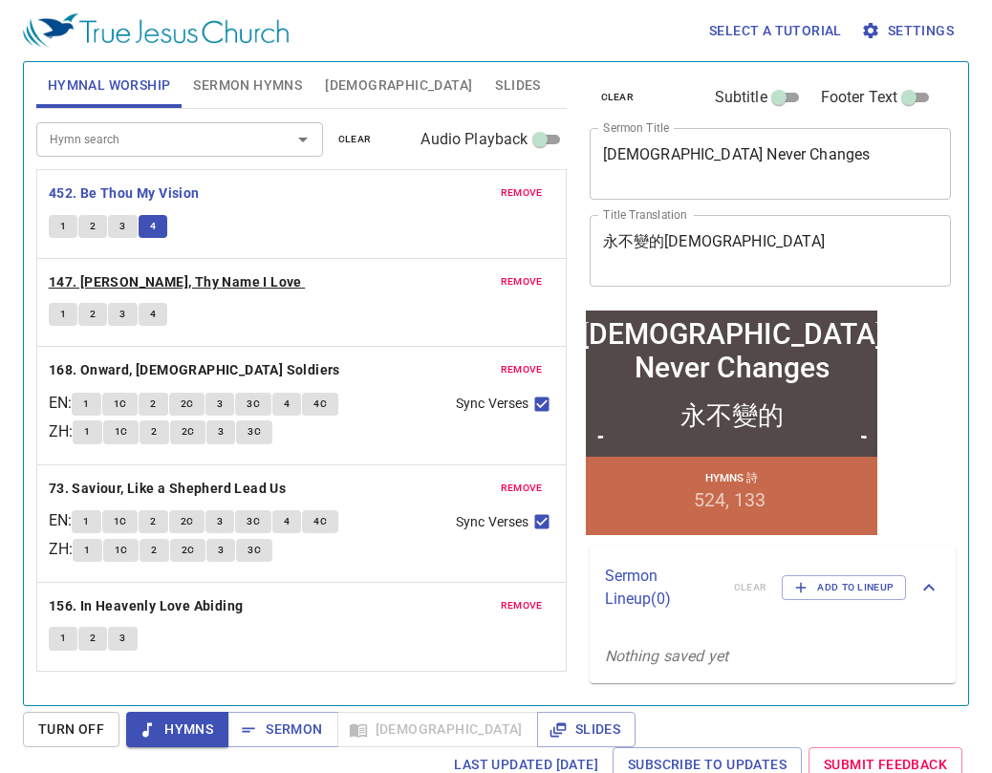
click at [184, 278] on b "147. [PERSON_NAME], Thy Name I Love" at bounding box center [175, 283] width 253 height 24
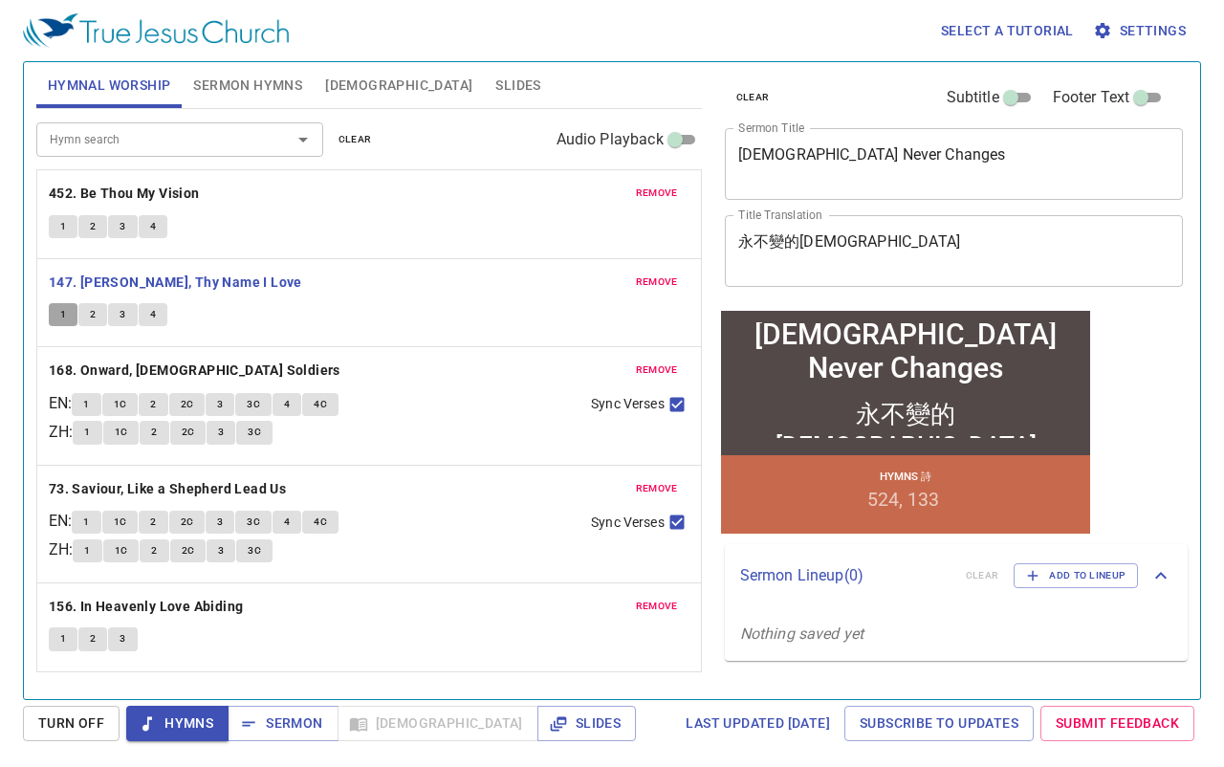
click at [63, 314] on span "1" at bounding box center [63, 314] width 6 height 17
click at [93, 310] on span "2" at bounding box center [93, 314] width 6 height 17
click at [119, 321] on span "3" at bounding box center [122, 314] width 6 height 17
click at [155, 319] on span "4" at bounding box center [153, 314] width 6 height 17
click at [188, 370] on div "remove 452. Be Thou My Vision 1 2 3 4 remove 147. Jesus, Thy Name I Love 1 2 3 …" at bounding box center [368, 420] width 665 height 503
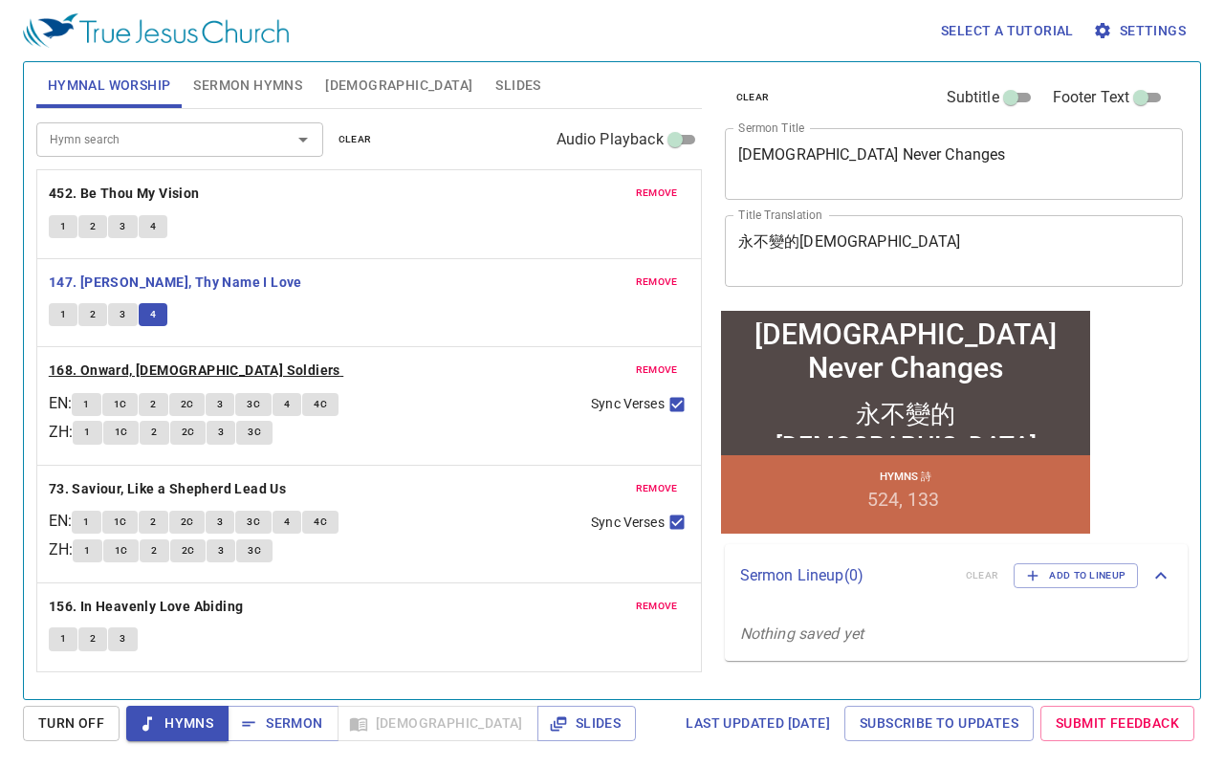
click at [188, 370] on b "168. Onward, [DEMOGRAPHIC_DATA] Soldiers" at bounding box center [195, 370] width 292 height 24
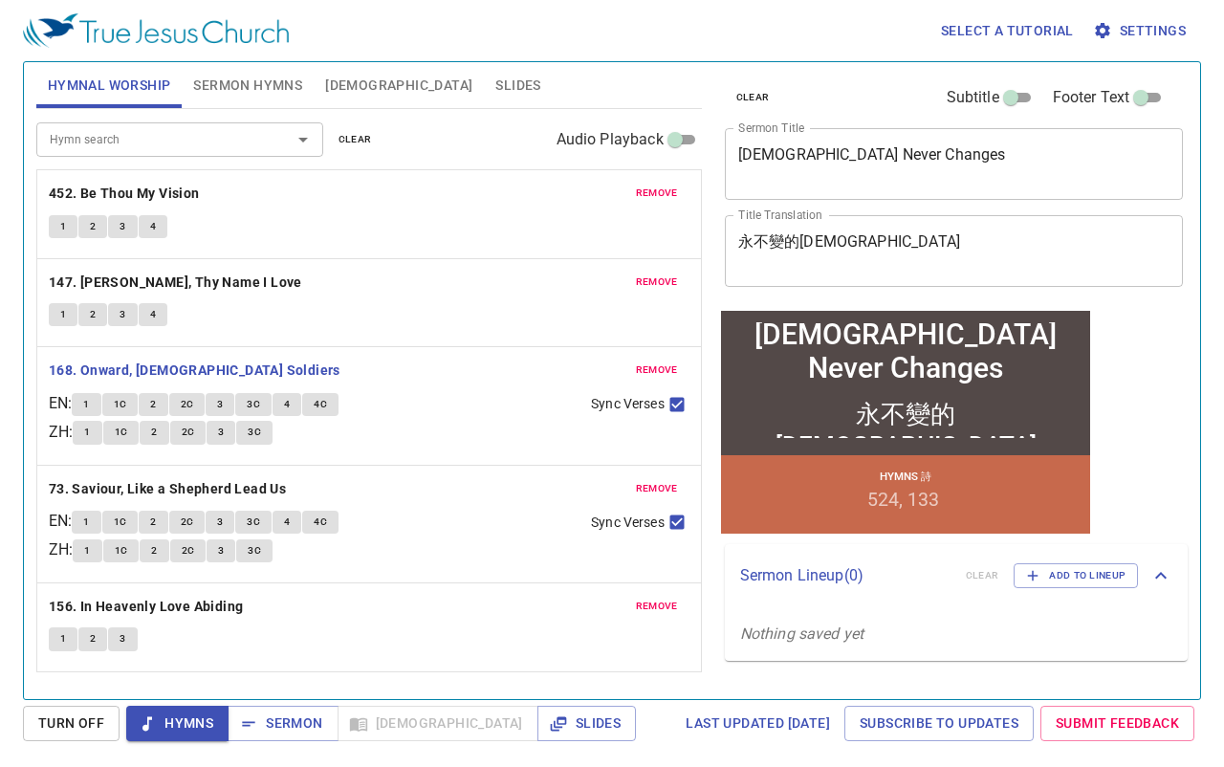
click at [414, 439] on div "1 1C 2 2C 3 3C" at bounding box center [324, 435] width 503 height 28
click at [100, 406] on button "1" at bounding box center [86, 404] width 29 height 23
click at [124, 401] on span "1C" at bounding box center [120, 404] width 13 height 17
click at [156, 405] on span "2" at bounding box center [153, 404] width 6 height 17
click at [184, 409] on button "2C" at bounding box center [187, 404] width 36 height 23
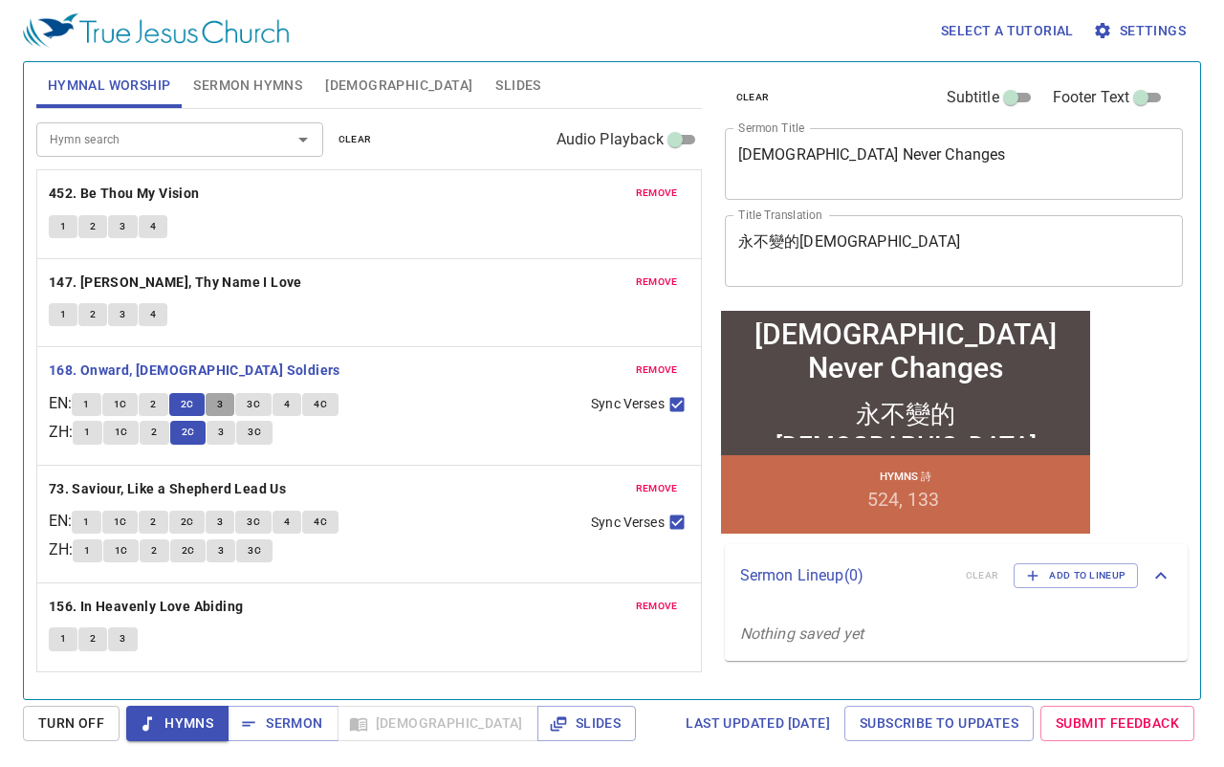
click at [232, 407] on button "3" at bounding box center [220, 404] width 29 height 23
click at [260, 401] on span "3C" at bounding box center [253, 404] width 13 height 17
click at [119, 474] on div "remove 73. Saviour, Like a Shepherd Lead Us EN : 1 1C 2 2C 3 3C 4 4C ZH : 1 1C …" at bounding box center [368, 524] width 663 height 117
click at [119, 478] on b "73. Saviour, Like a Shepherd Lead Us" at bounding box center [167, 489] width 237 height 24
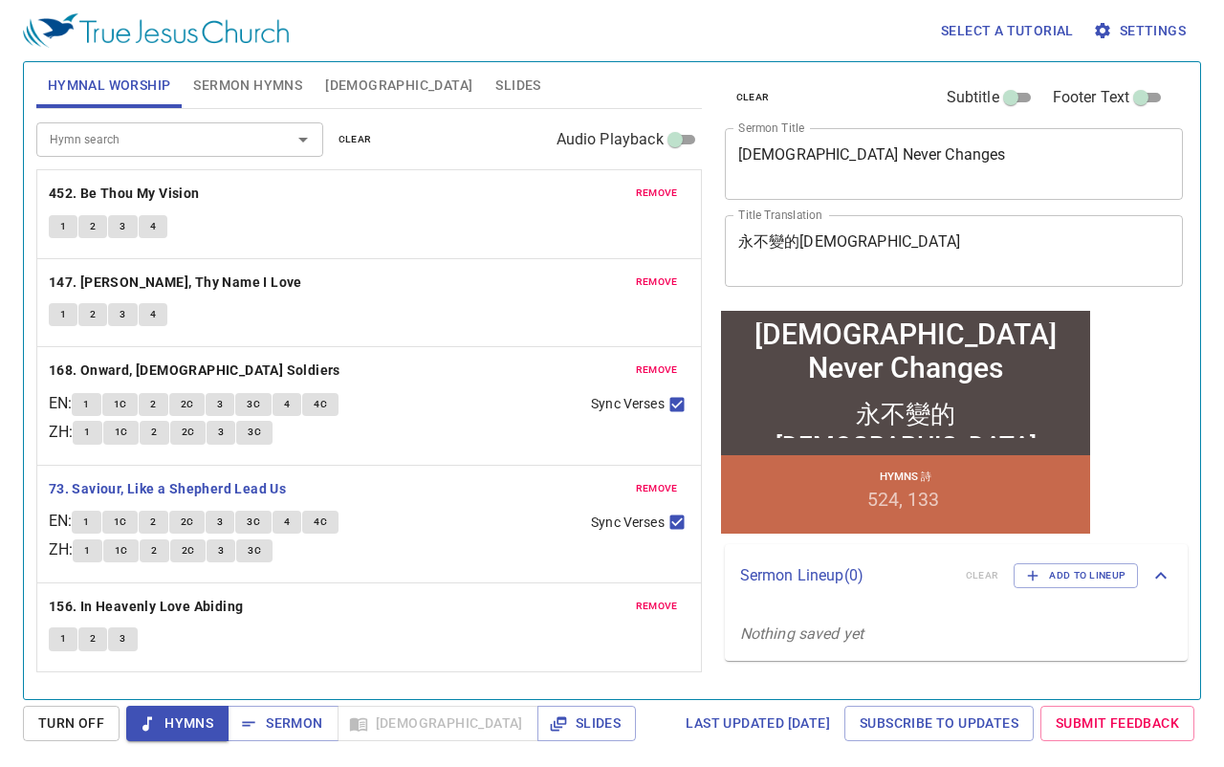
click at [87, 520] on button "1" at bounding box center [86, 521] width 29 height 23
click at [127, 529] on span "1C" at bounding box center [120, 521] width 13 height 17
click at [156, 522] on span "2" at bounding box center [153, 521] width 6 height 17
click at [191, 523] on span "2C" at bounding box center [187, 521] width 13 height 17
click at [233, 523] on button "3" at bounding box center [220, 521] width 29 height 23
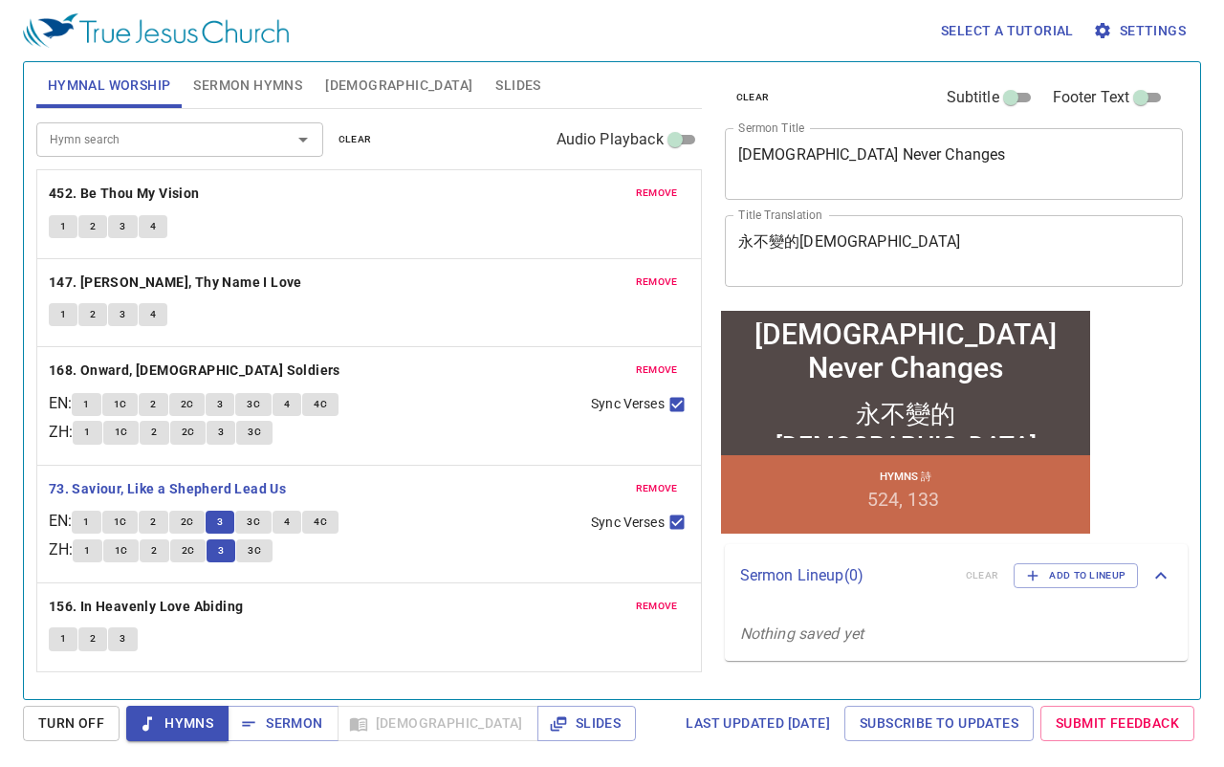
click at [257, 526] on span "3C" at bounding box center [253, 521] width 13 height 17
click at [200, 598] on b "156. In Heavenly Love Abiding" at bounding box center [146, 607] width 195 height 24
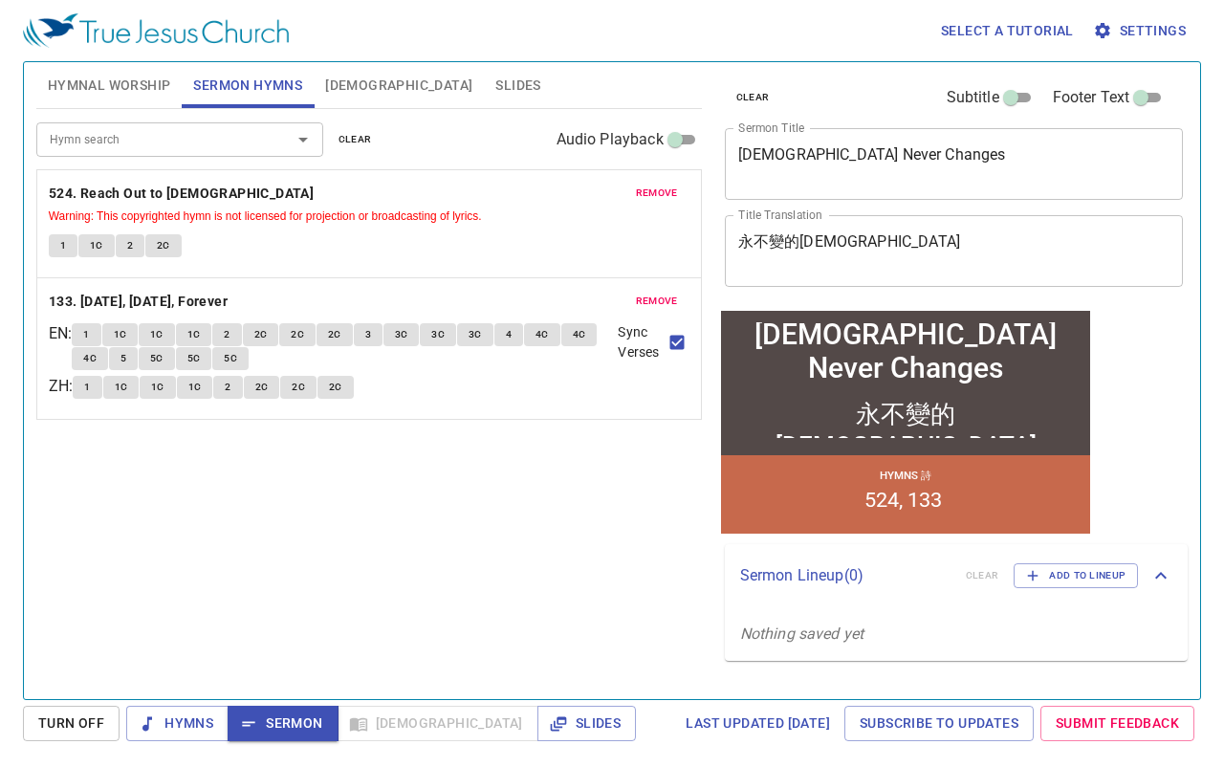
click at [340, 82] on span "[DEMOGRAPHIC_DATA]" at bounding box center [398, 86] width 147 height 24
click at [330, 74] on span "[DEMOGRAPHIC_DATA]" at bounding box center [398, 86] width 147 height 24
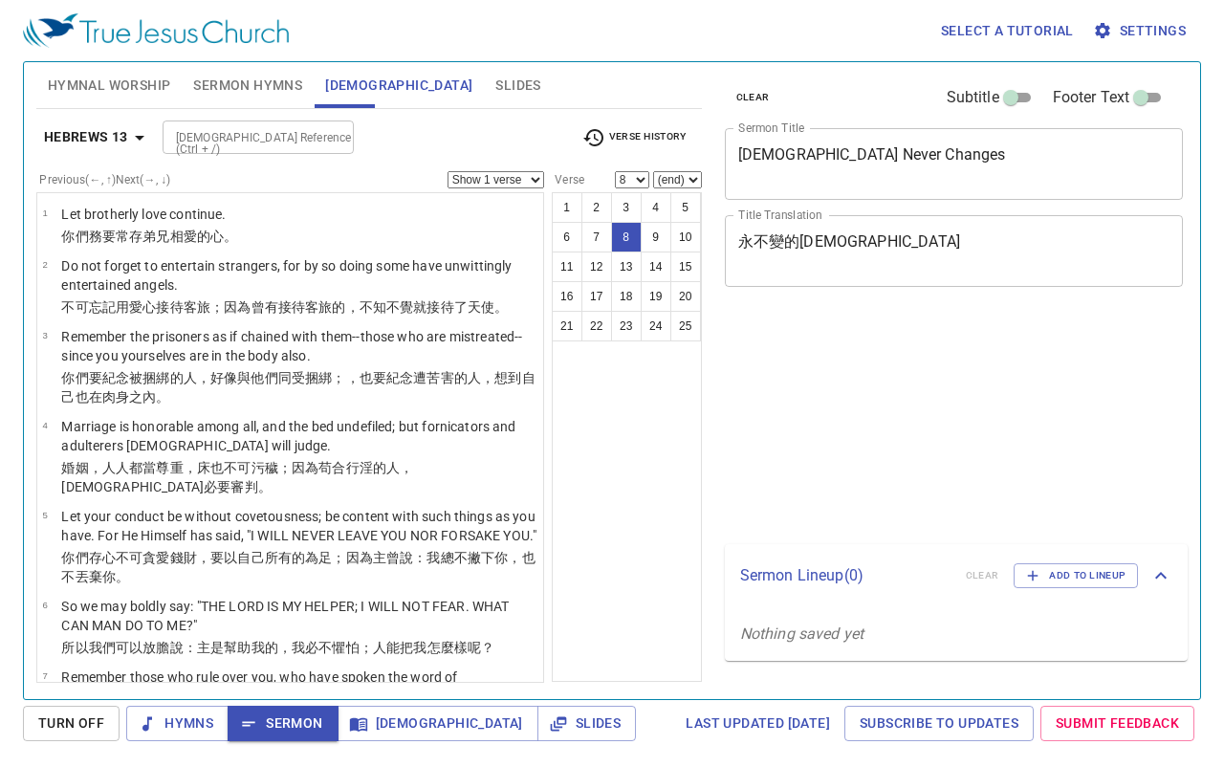
select select "8"
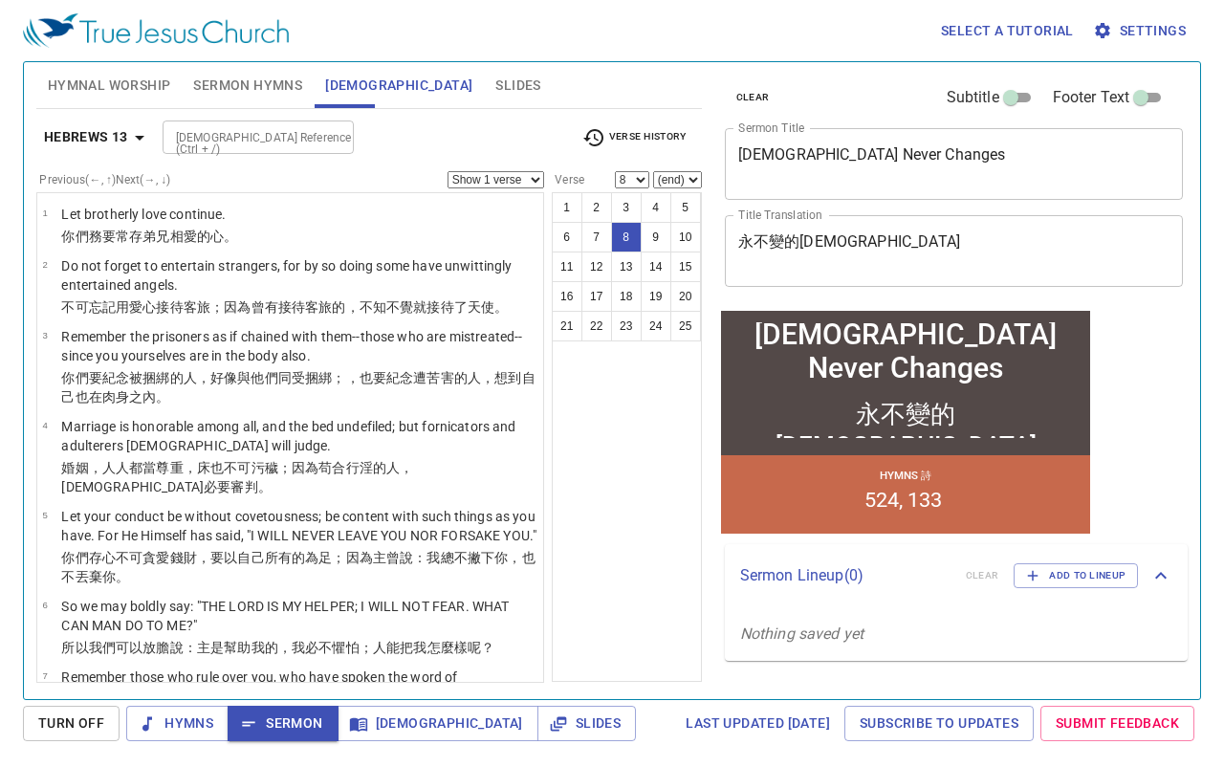
scroll to position [438, 0]
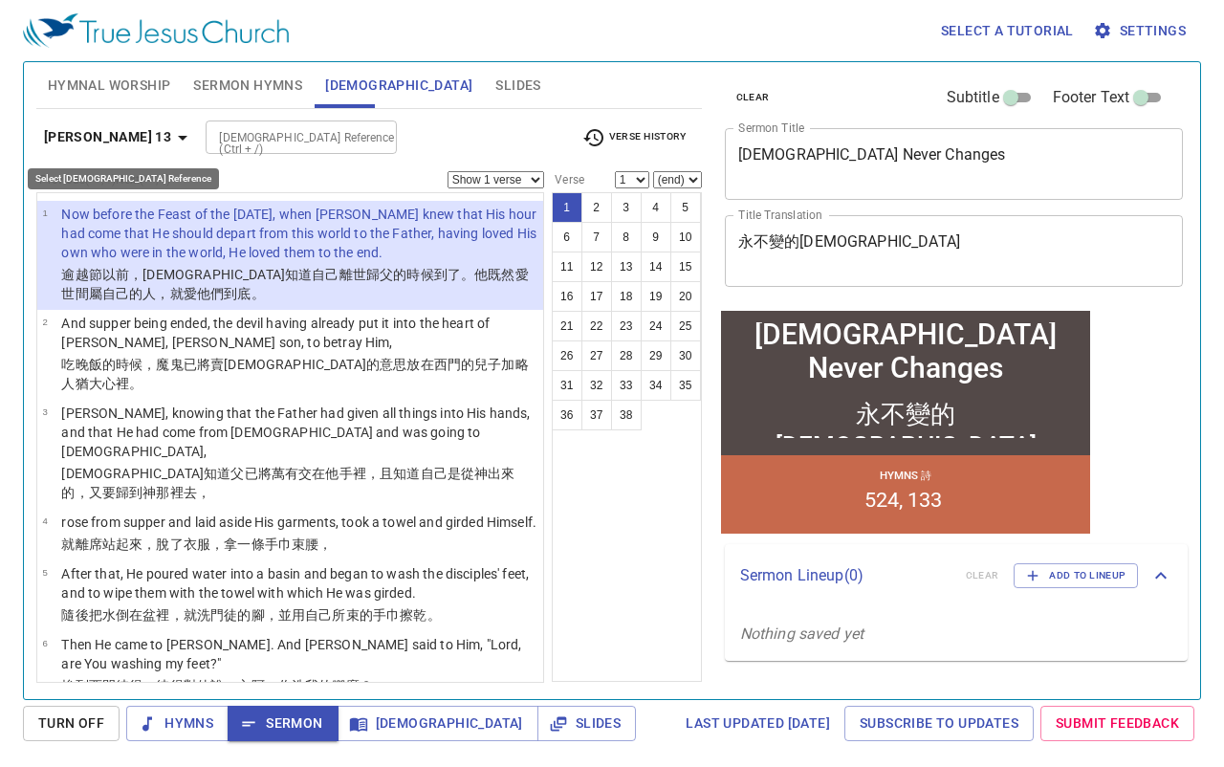
click at [88, 135] on b "John 13" at bounding box center [107, 137] width 127 height 24
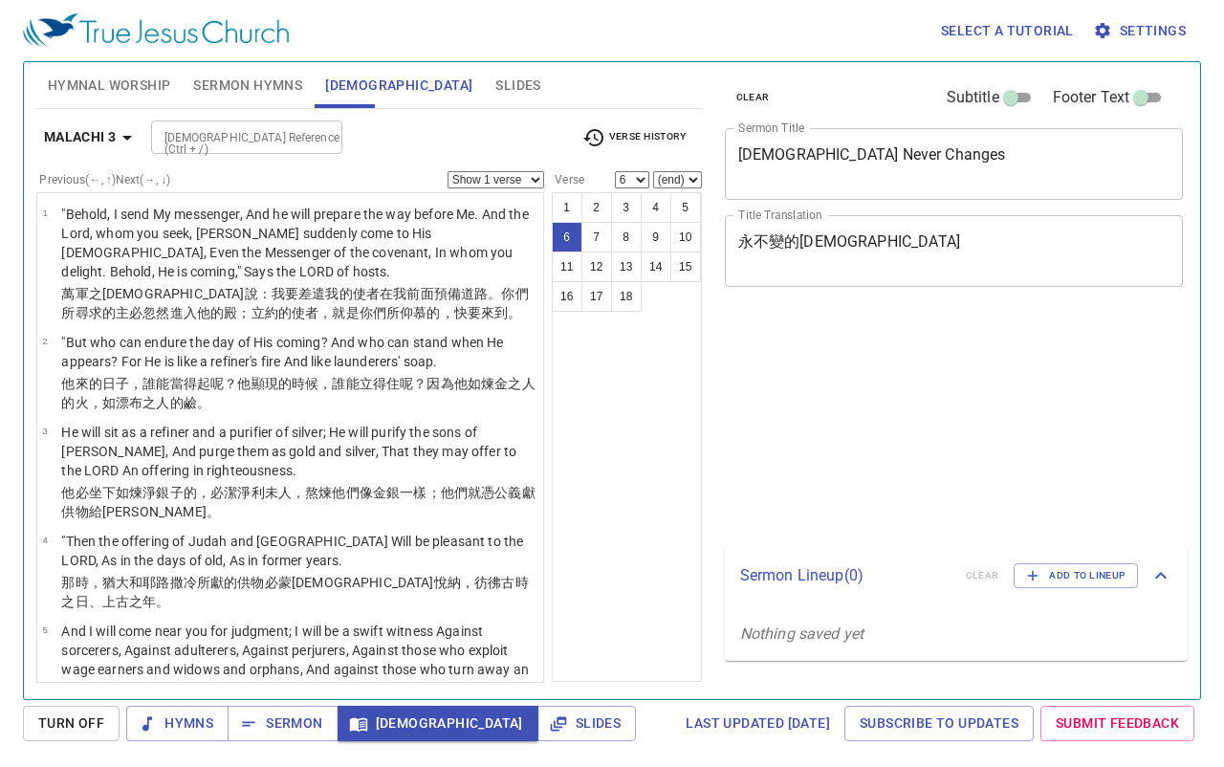
select select "6"
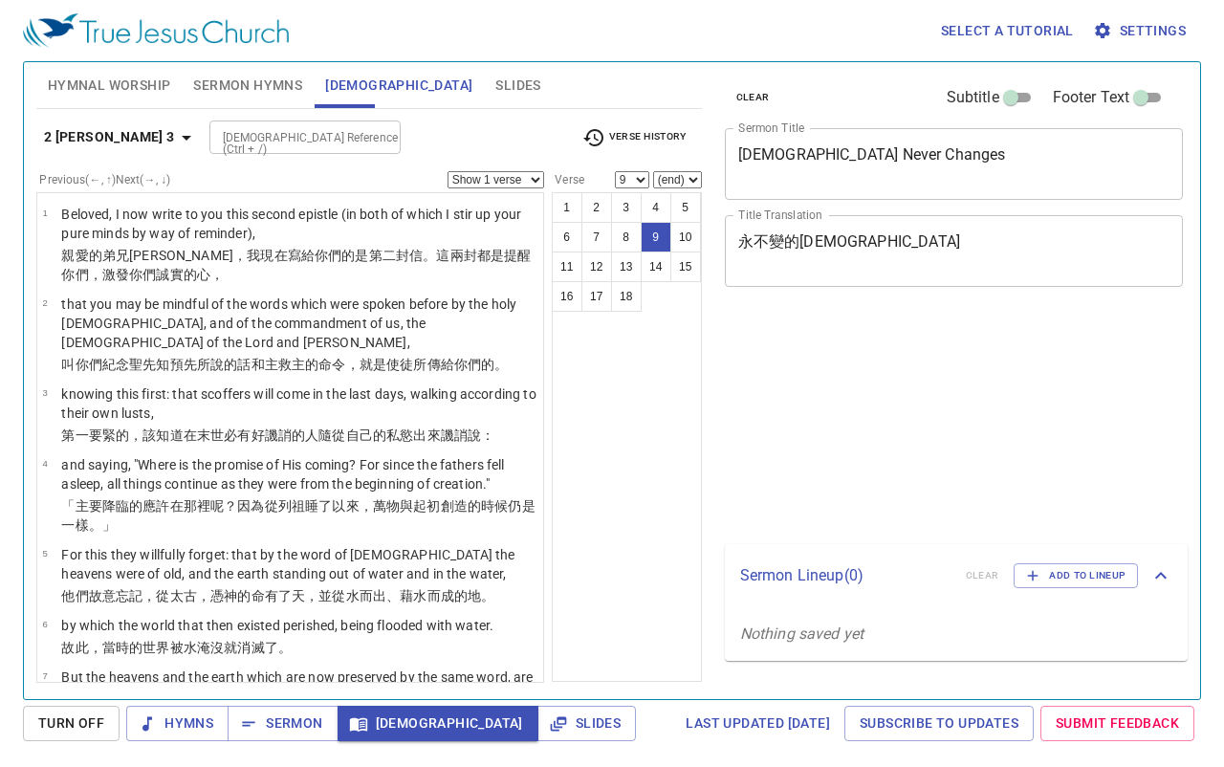
select select "9"
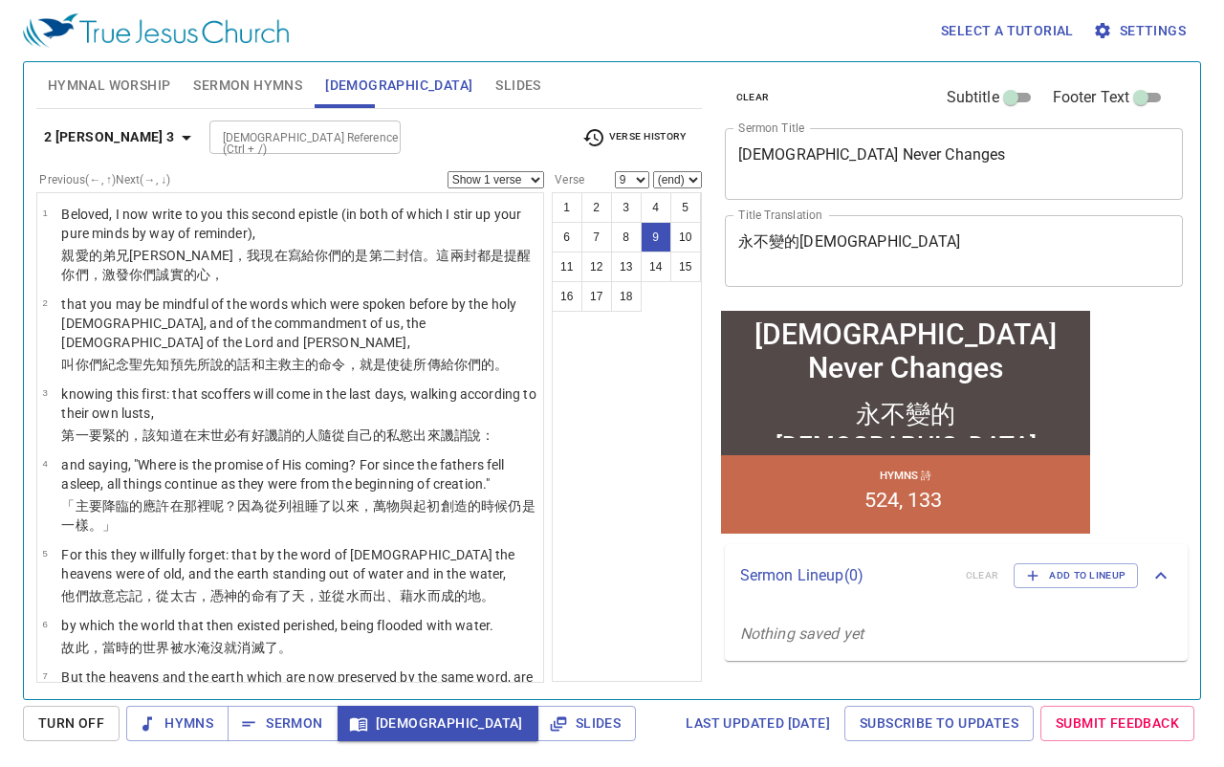
scroll to position [442, 0]
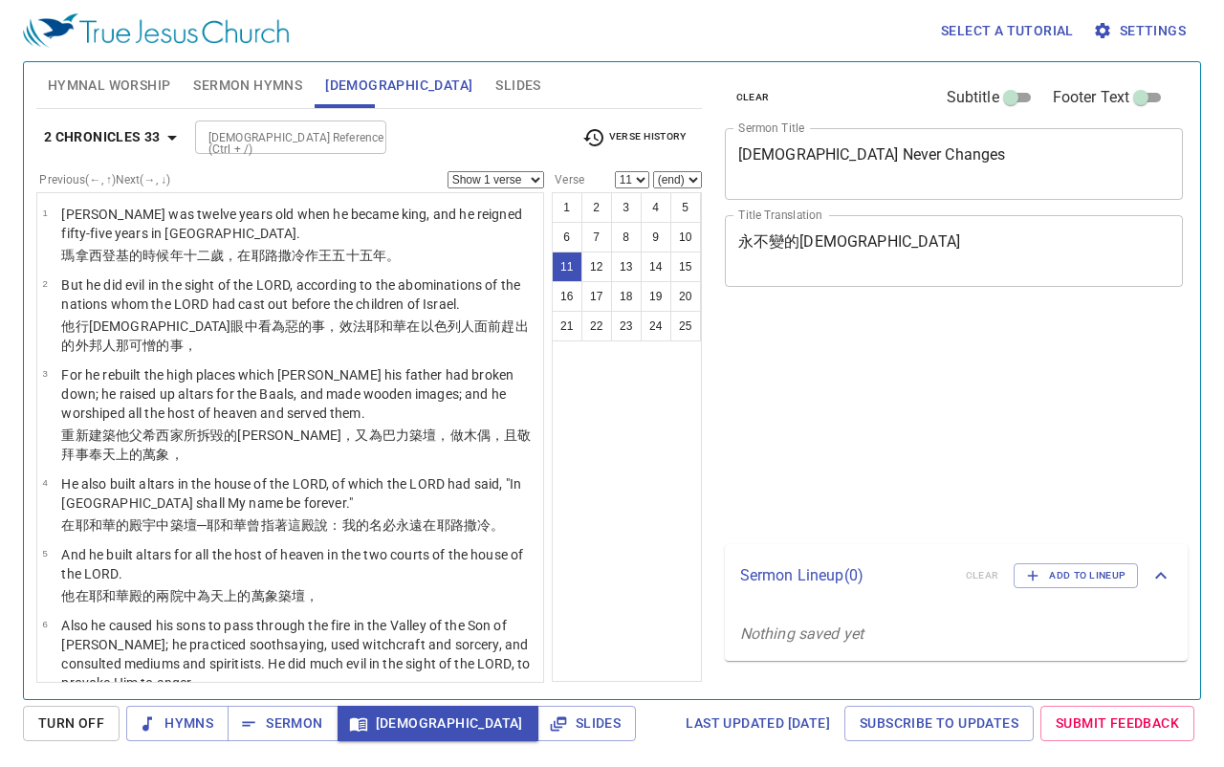
select select "11"
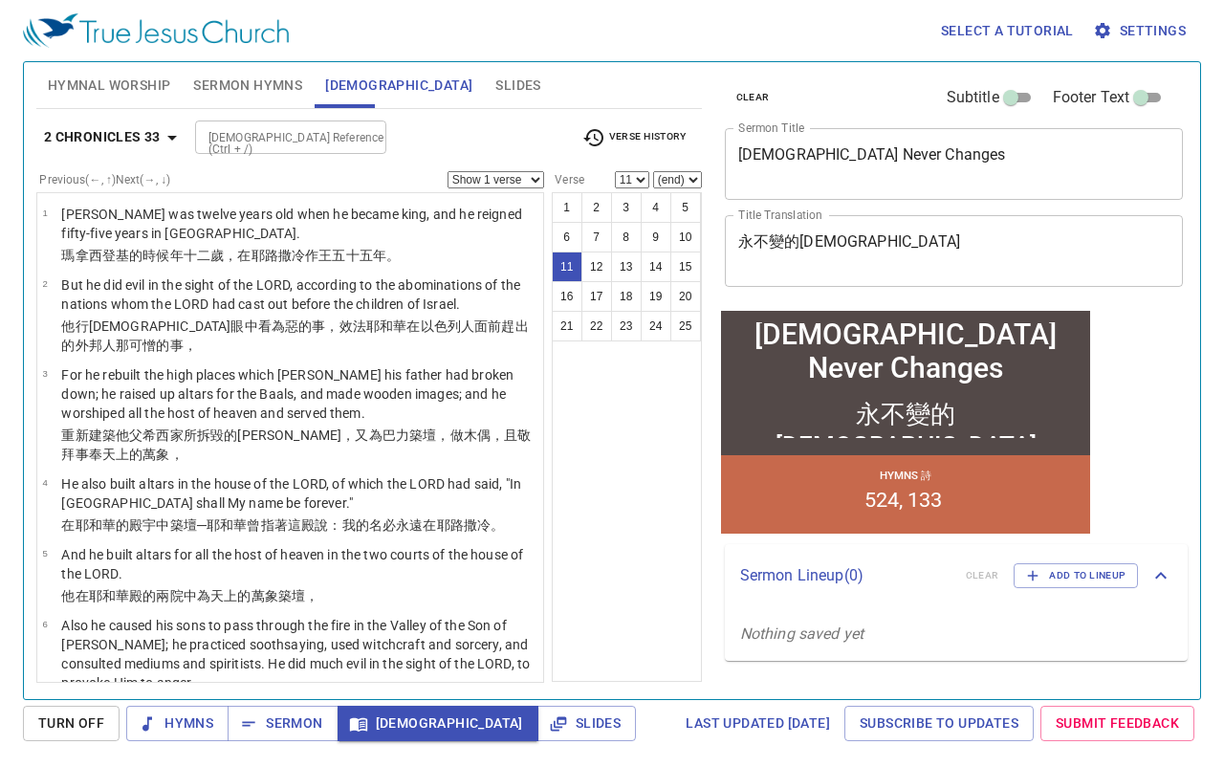
scroll to position [933, 0]
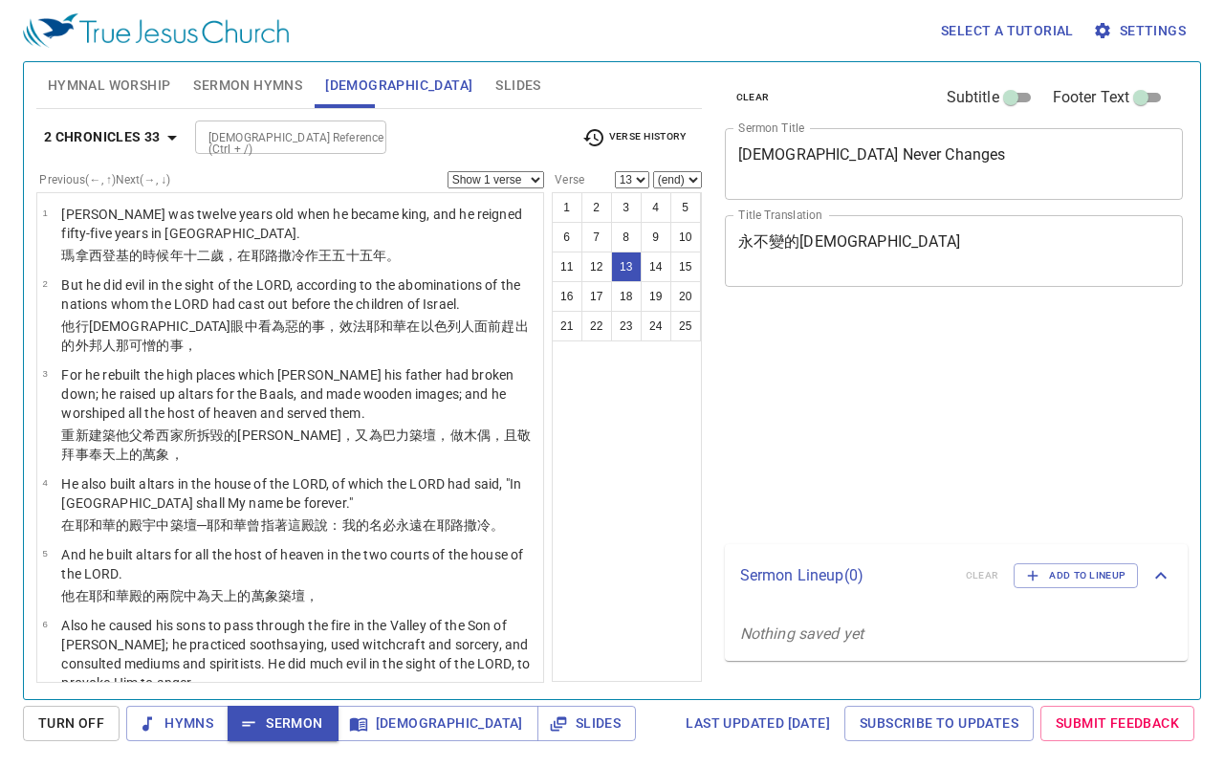
select select "13"
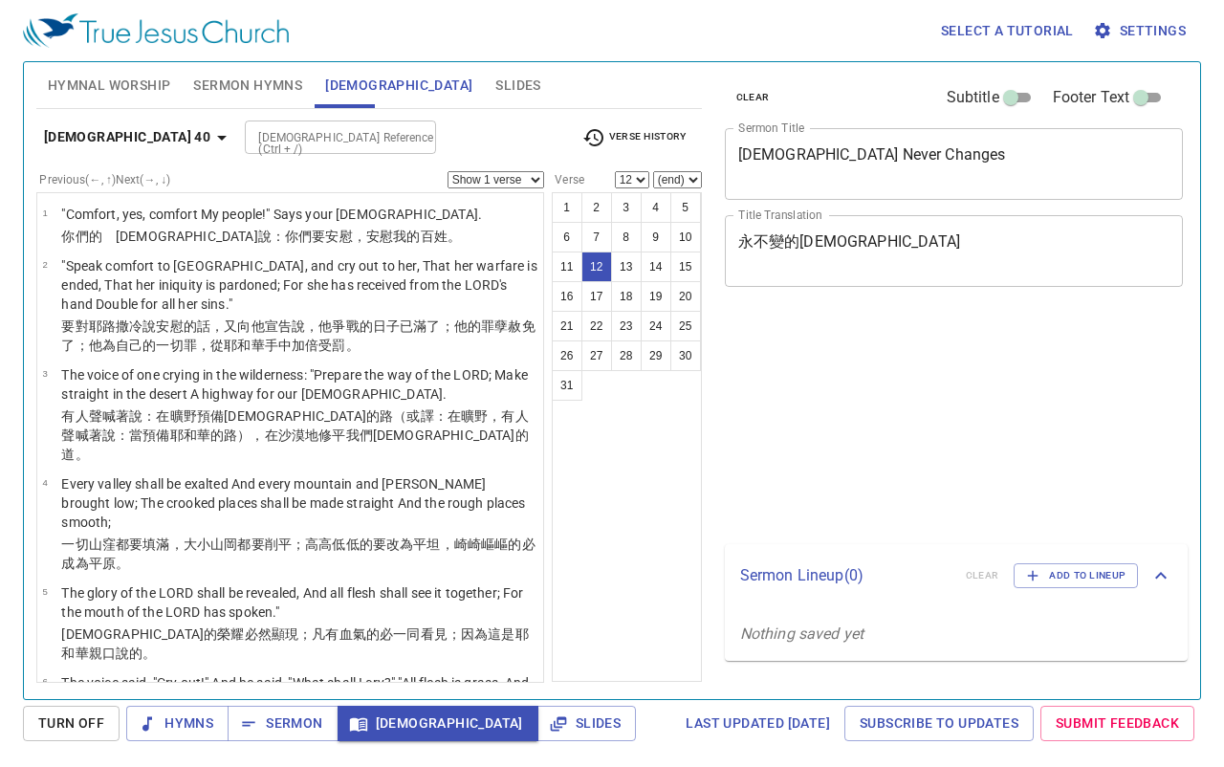
select select "12"
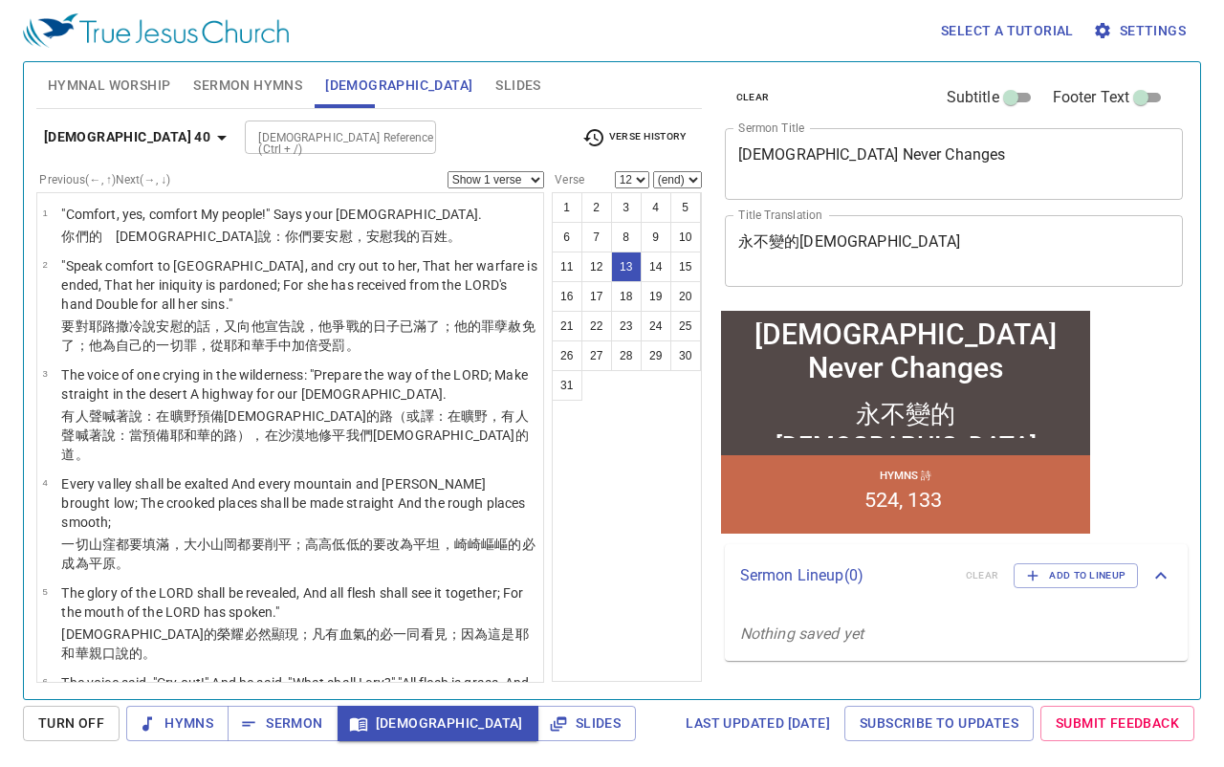
select select "13"
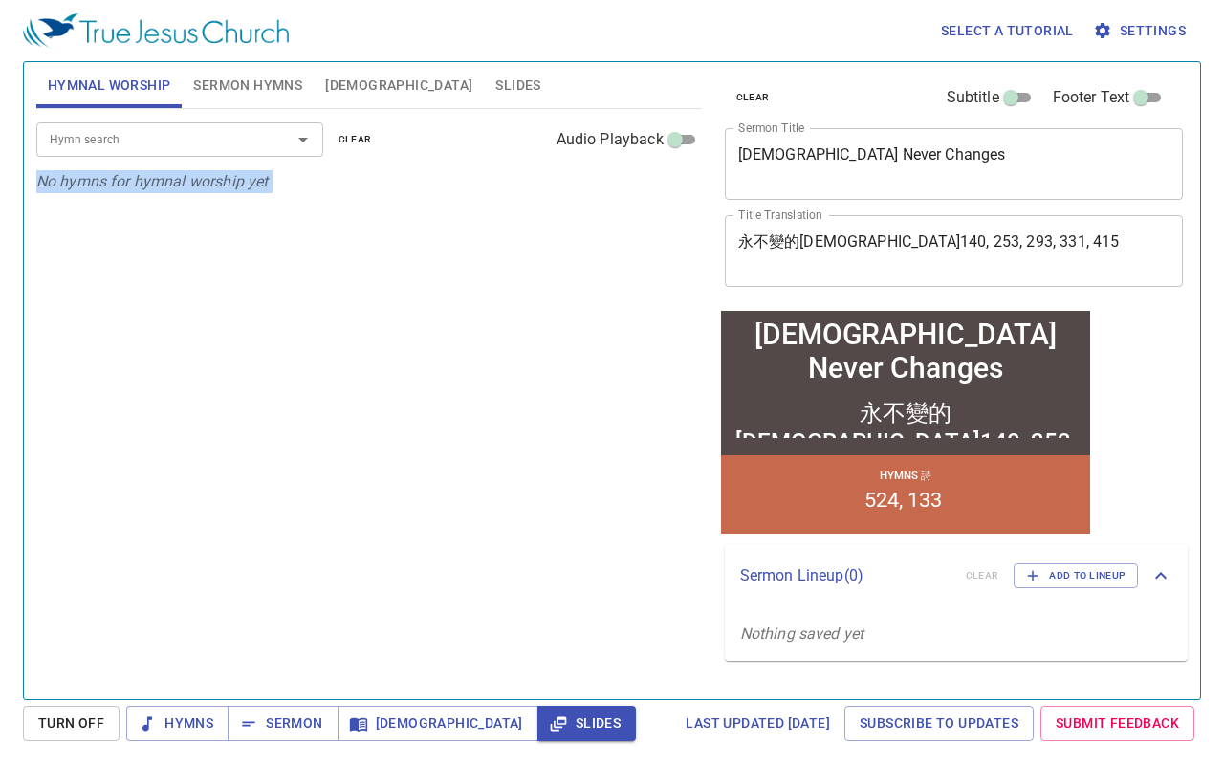
click at [70, 137] on input "Hymn search" at bounding box center [151, 139] width 219 height 22
click at [164, 139] on input "Hymn search" at bounding box center [151, 139] width 219 height 22
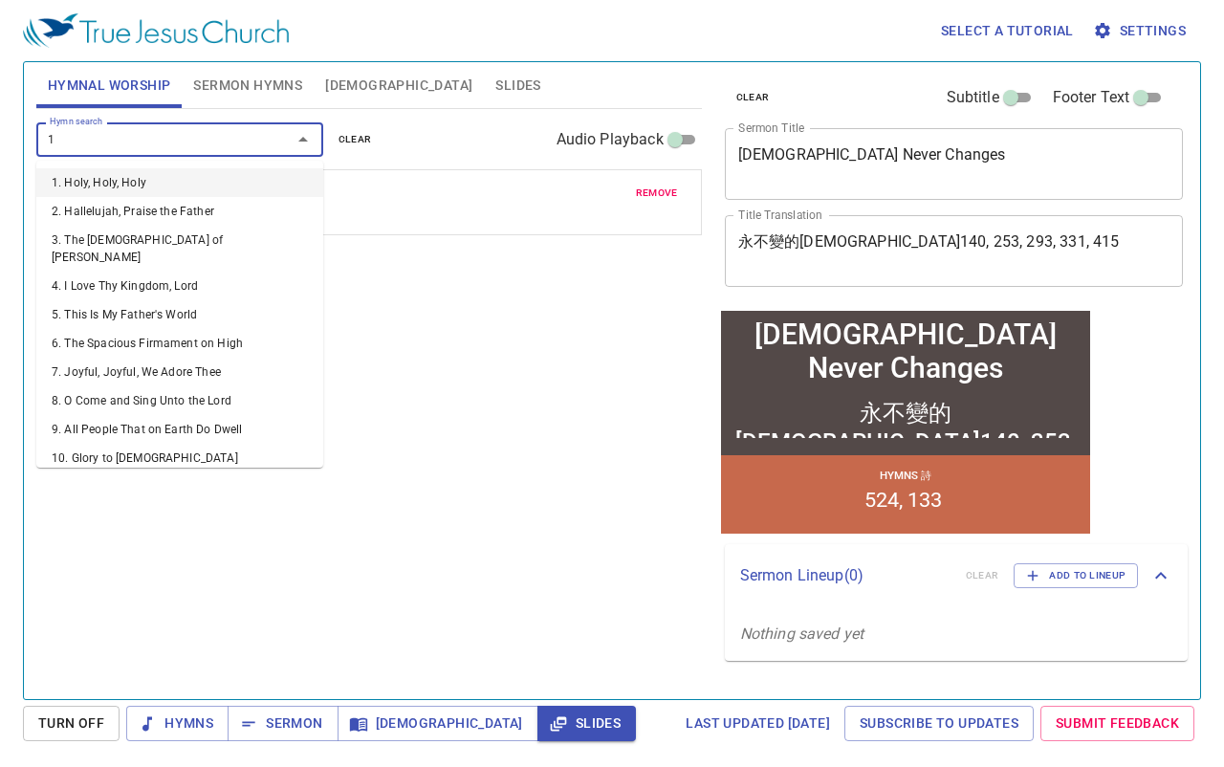
type input "14"
